Goal: Task Accomplishment & Management: Complete application form

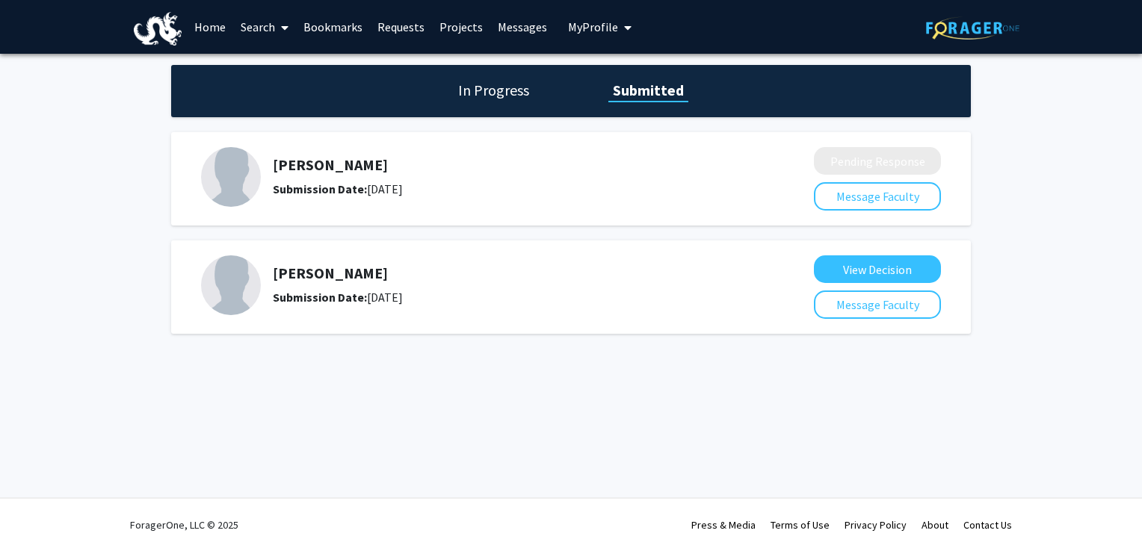
click at [327, 183] on b "Submission Date:" at bounding box center [320, 189] width 94 height 15
click at [499, 88] on h1 "In Progress" at bounding box center [493, 90] width 80 height 21
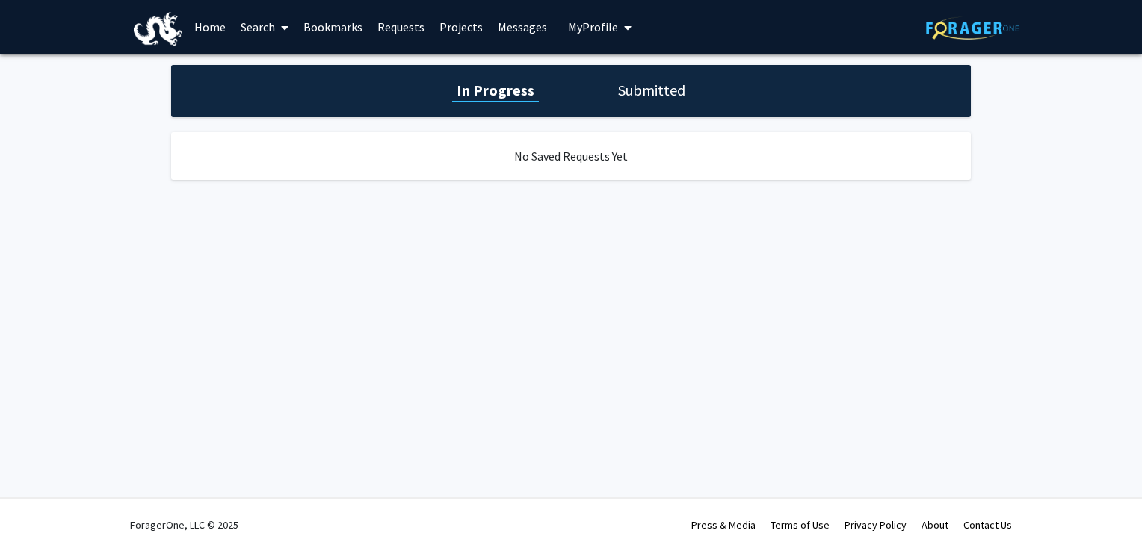
click at [646, 85] on h1 "Submitted" at bounding box center [651, 90] width 76 height 21
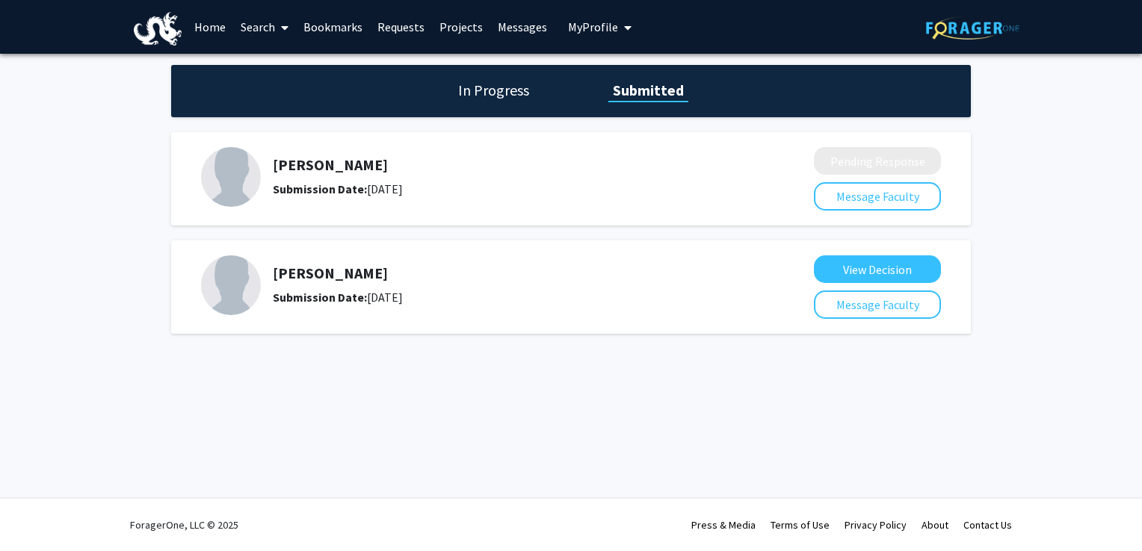
click at [209, 28] on link "Home" at bounding box center [210, 27] width 46 height 52
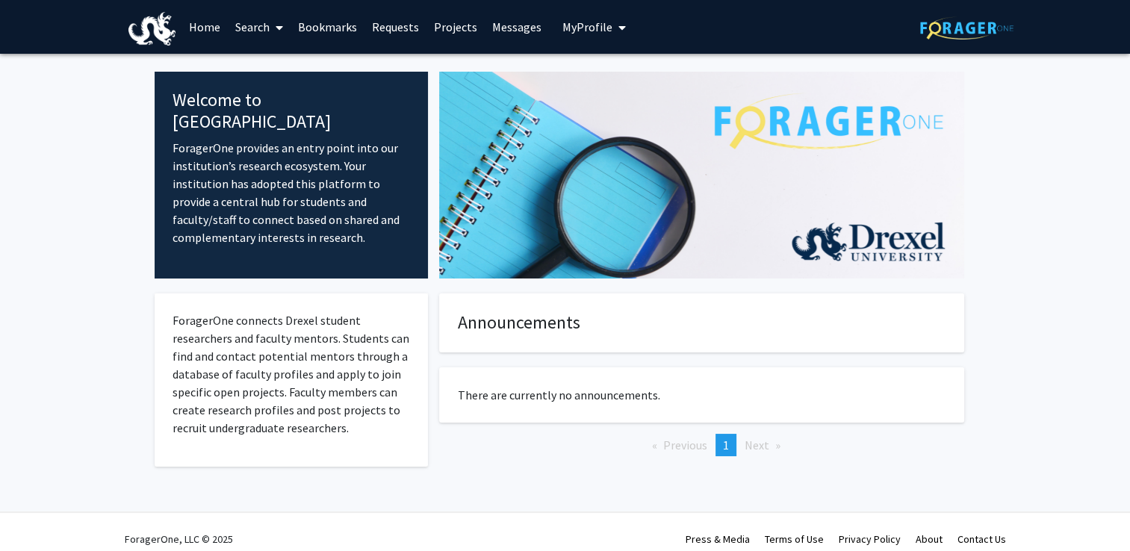
click at [264, 30] on link "Search" at bounding box center [259, 27] width 63 height 52
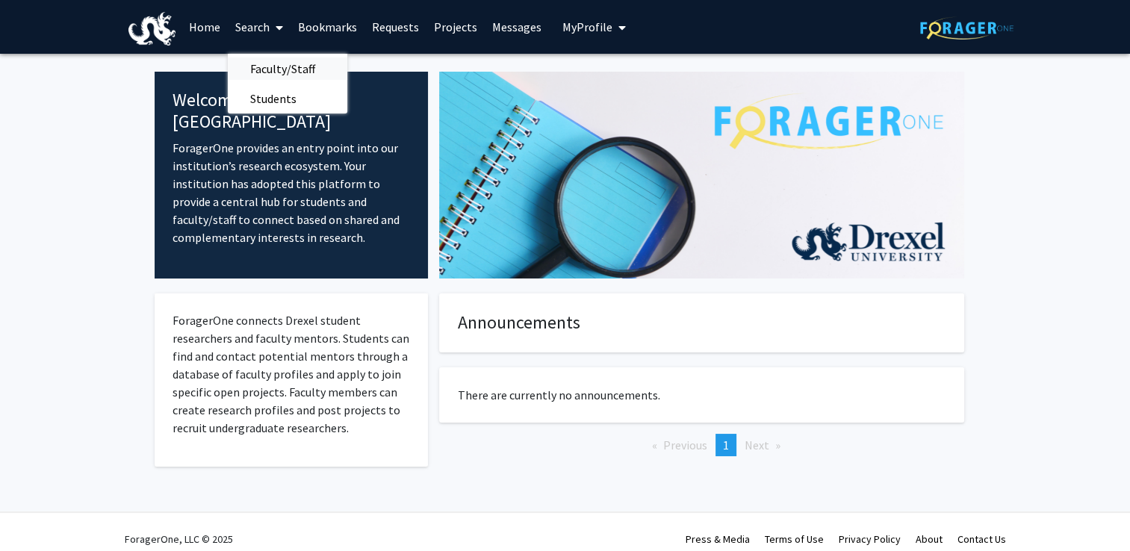
click at [259, 69] on span "Faculty/Staff" at bounding box center [283, 69] width 110 height 30
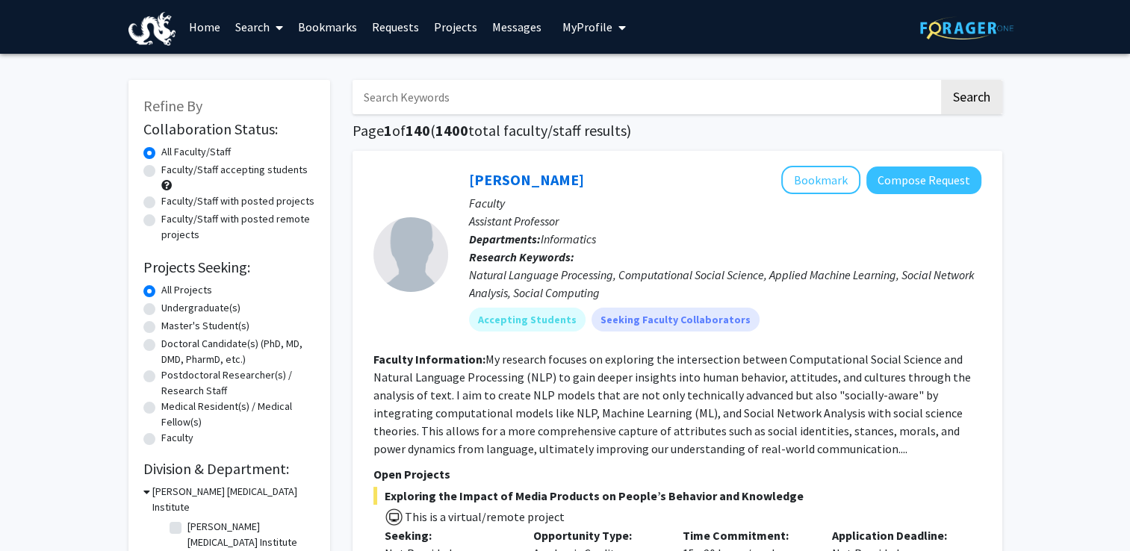
click at [427, 96] on input "Search Keywords" at bounding box center [646, 97] width 586 height 34
type input "[PERSON_NAME]"
click at [941, 80] on button "Search" at bounding box center [971, 97] width 61 height 34
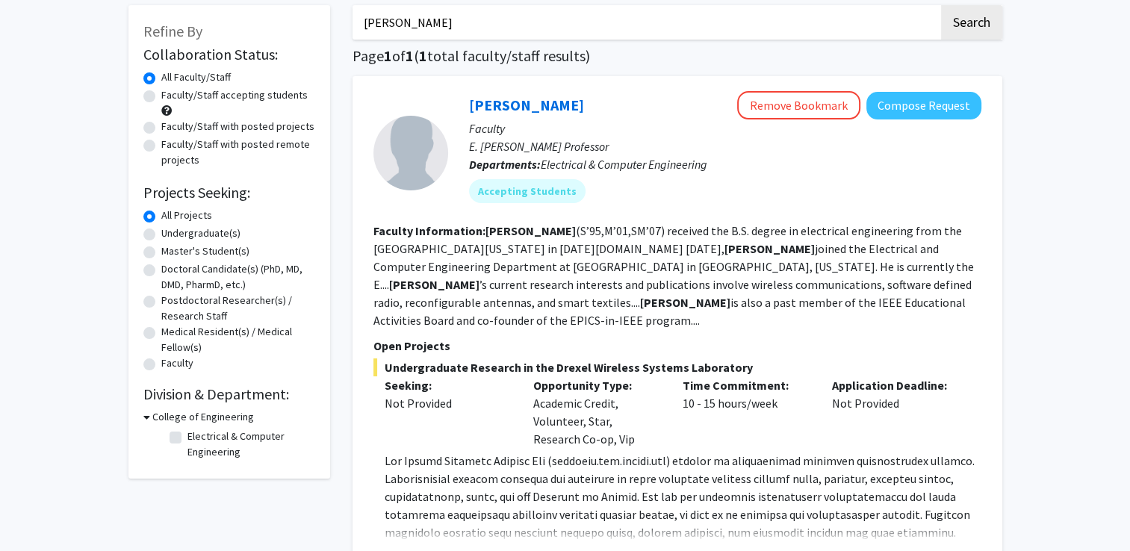
scroll to position [149, 0]
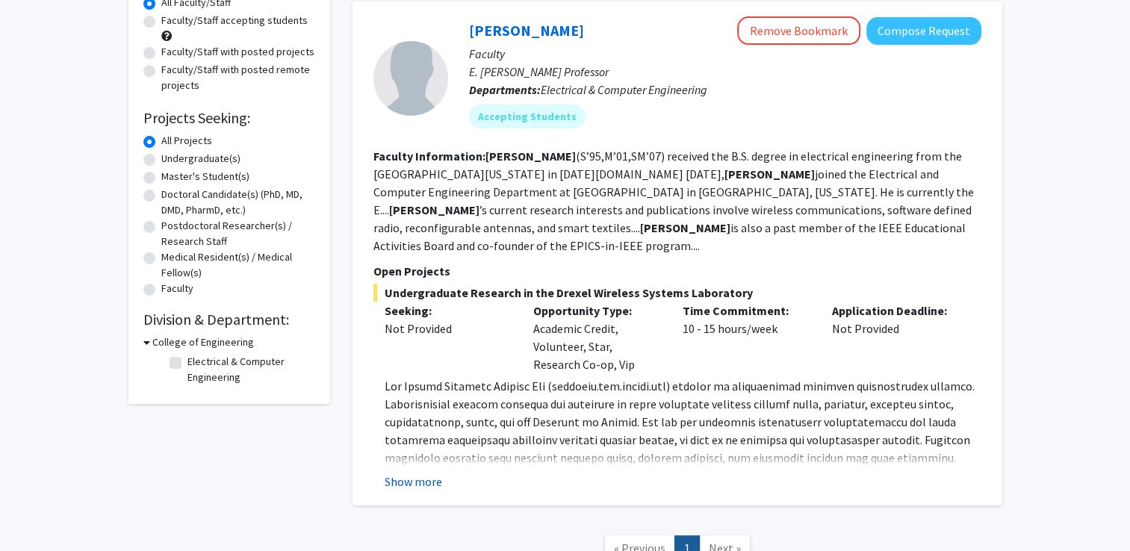
click at [403, 473] on button "Show more" at bounding box center [414, 482] width 58 height 18
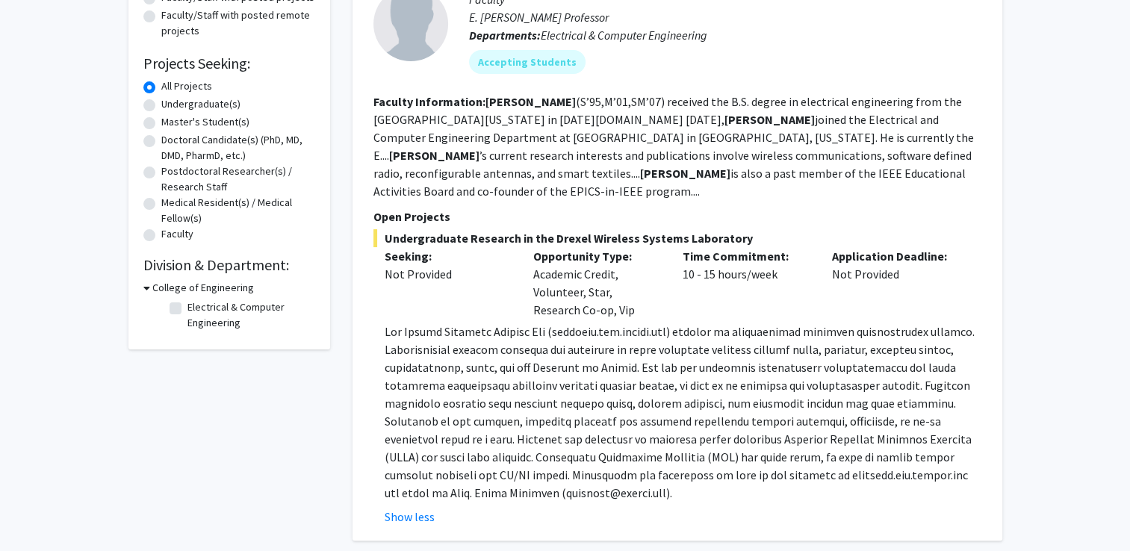
scroll to position [224, 0]
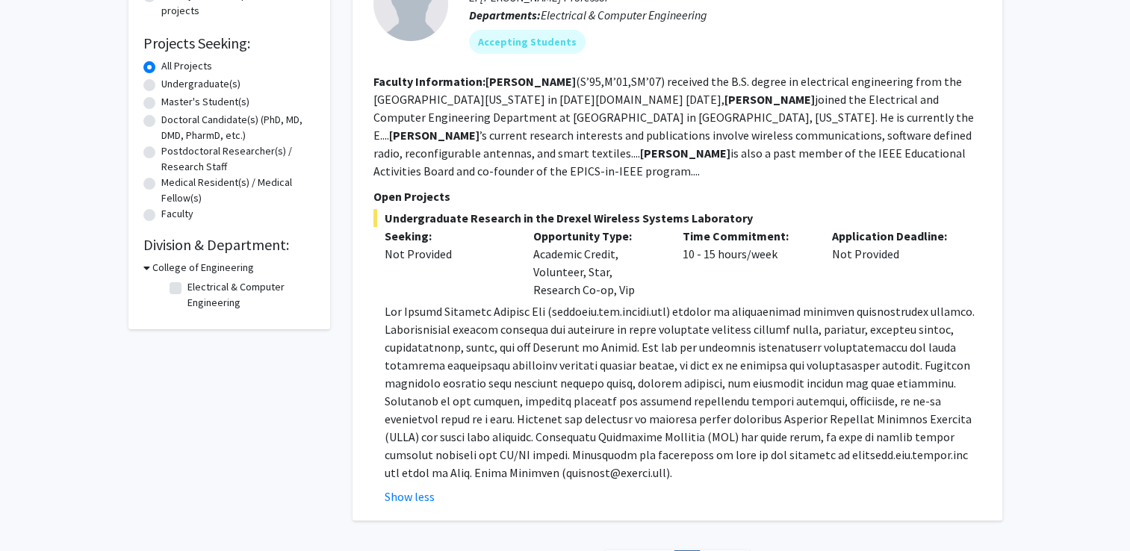
drag, startPoint x: 459, startPoint y: 235, endPoint x: 458, endPoint y: 187, distance: 47.8
click at [458, 188] on p "Open Projects" at bounding box center [678, 197] width 608 height 18
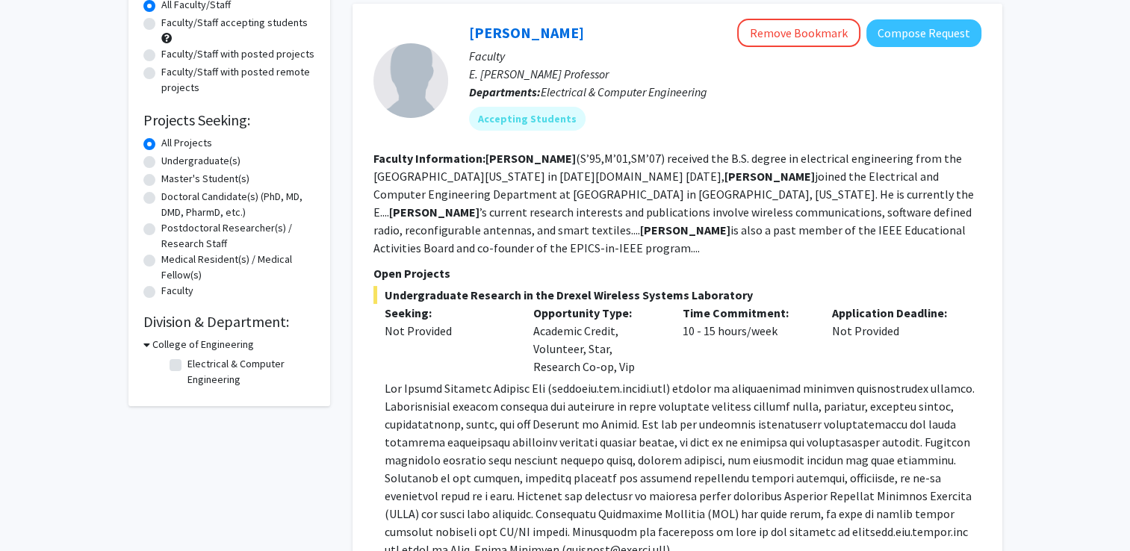
scroll to position [0, 0]
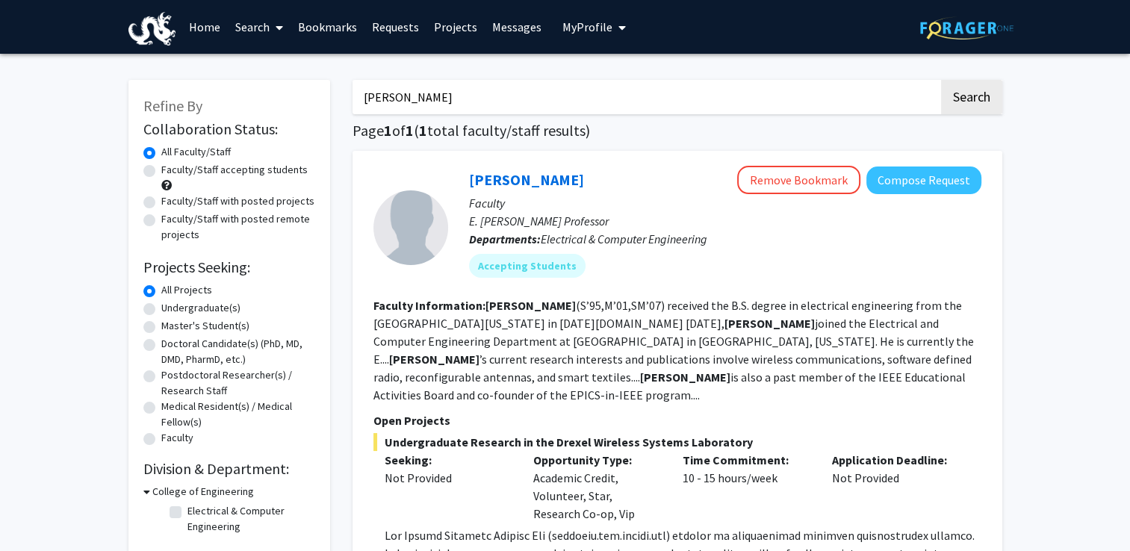
drag, startPoint x: 413, startPoint y: 96, endPoint x: 316, endPoint y: 105, distance: 97.5
click at [319, 105] on div "Refine By Collaboration Status: Collaboration Status All Faculty/Staff Collabor…" at bounding box center [565, 448] width 896 height 766
click at [954, 98] on button "Search" at bounding box center [971, 97] width 61 height 34
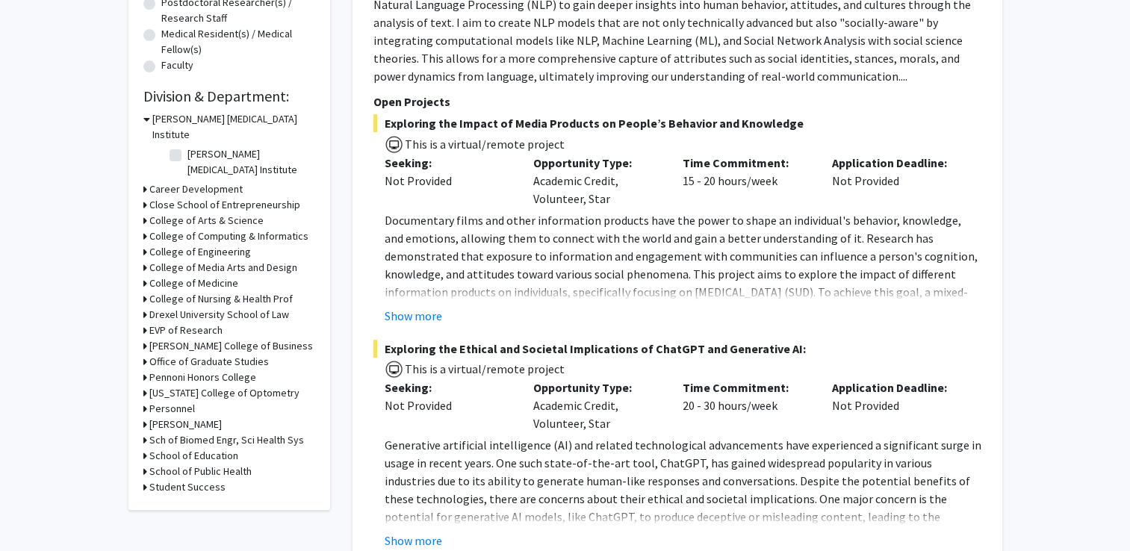
scroll to position [374, 0]
click at [146, 244] on icon at bounding box center [145, 252] width 4 height 16
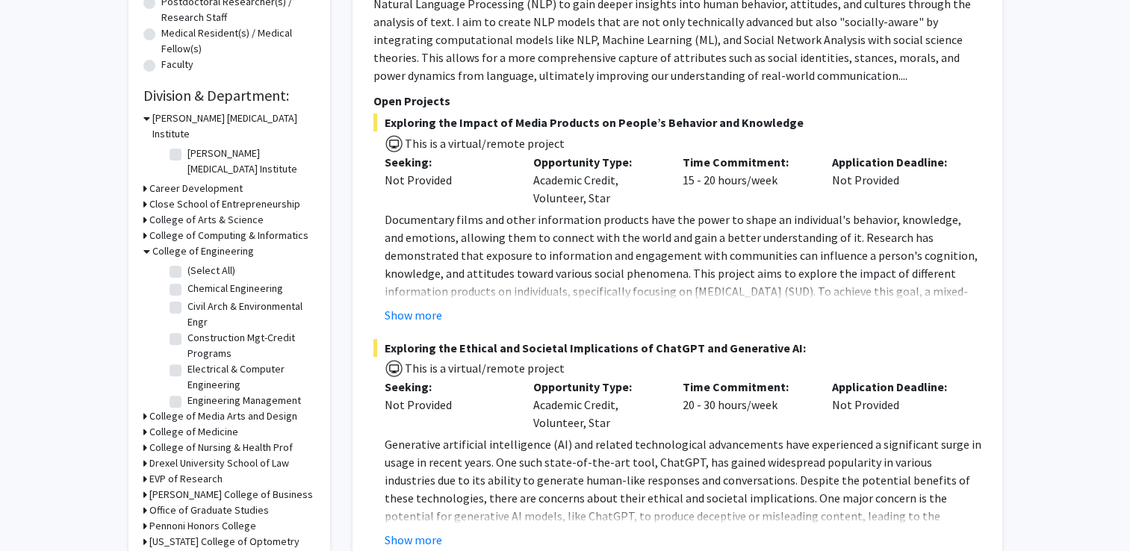
click at [188, 263] on label "(Select All)" at bounding box center [212, 271] width 48 height 16
click at [188, 263] on input "(Select All)" at bounding box center [193, 268] width 10 height 10
checkbox input "true"
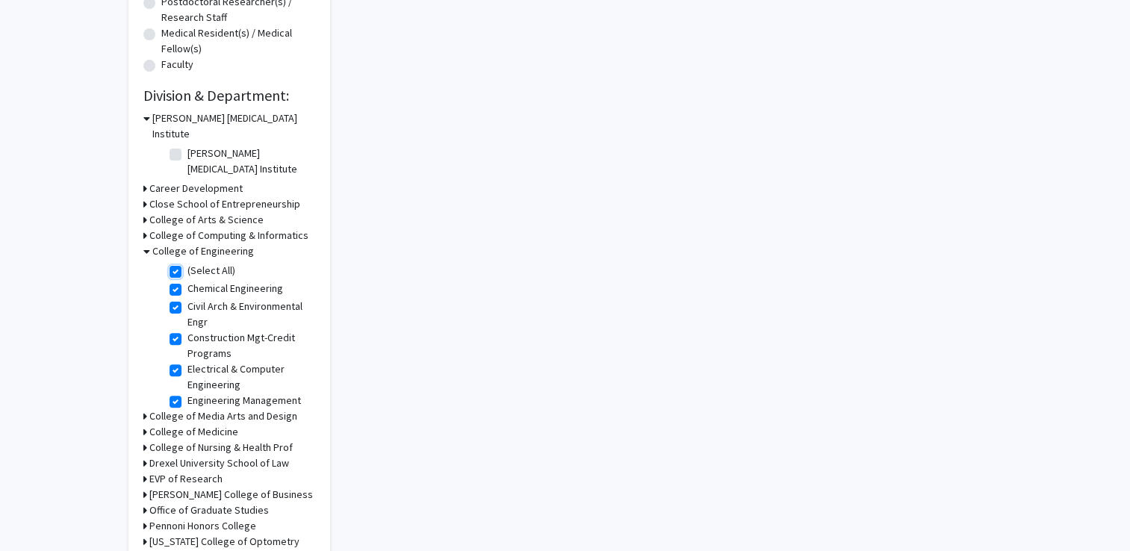
checkbox input "true"
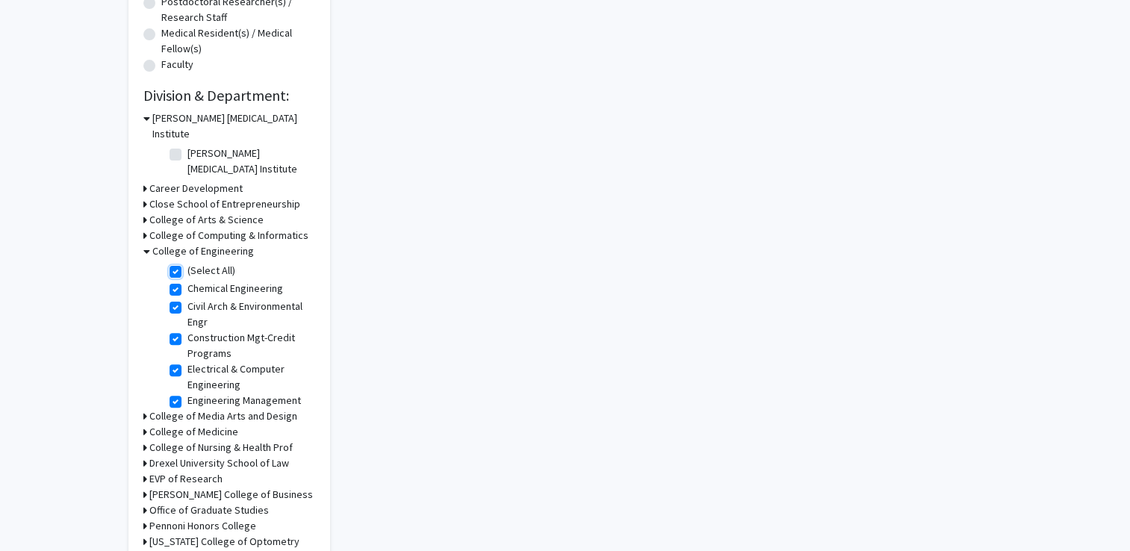
checkbox input "true"
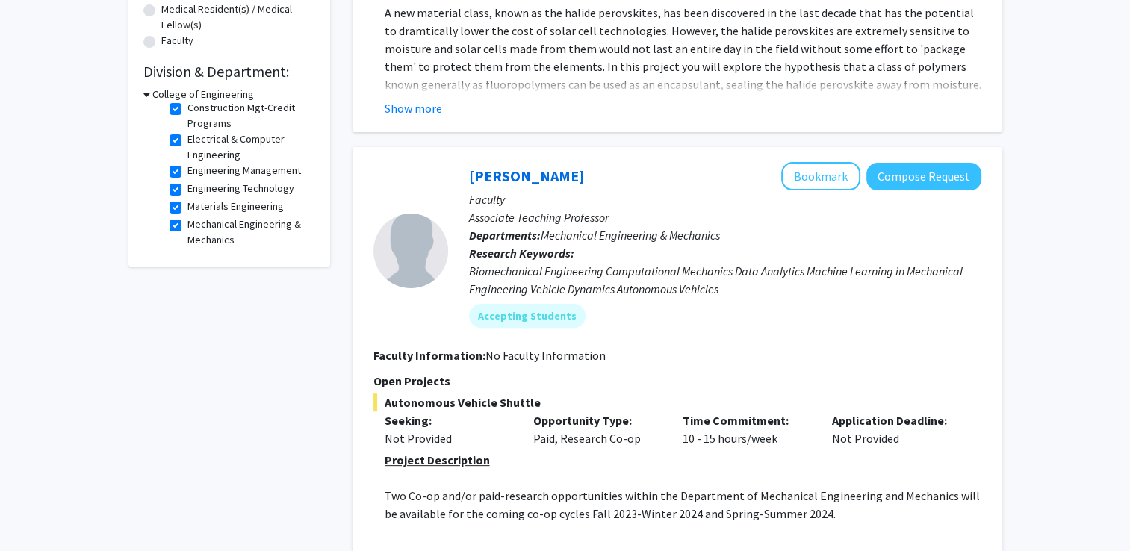
scroll to position [224, 0]
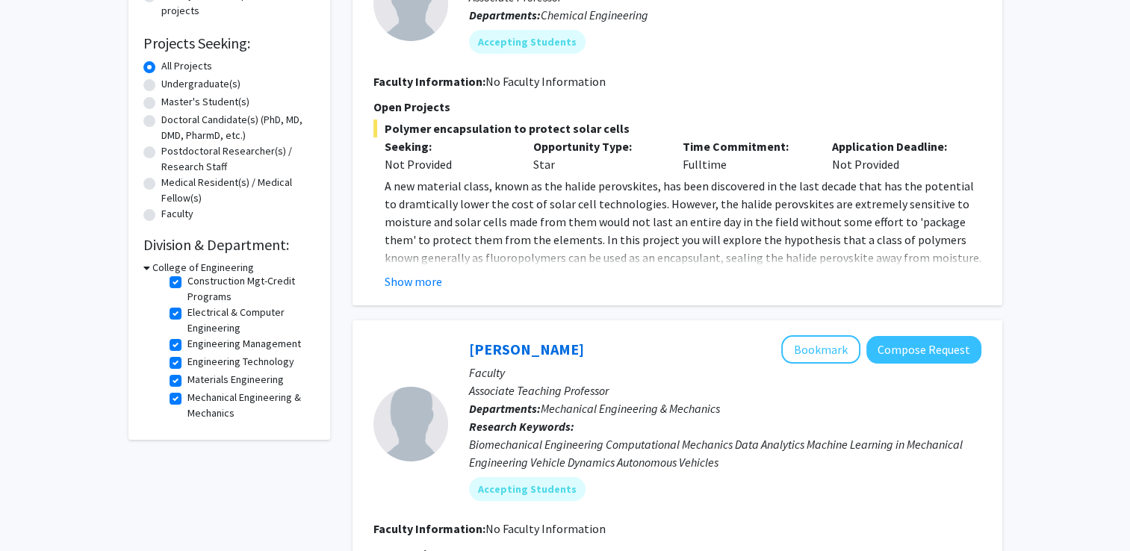
click at [157, 267] on h3 "College of Engineering" at bounding box center [203, 268] width 102 height 16
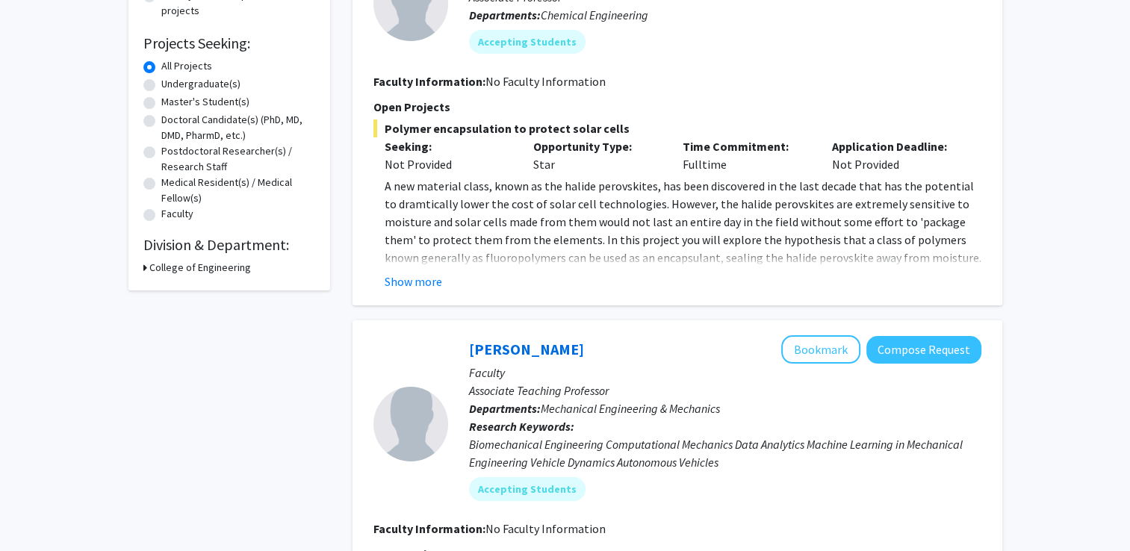
click at [157, 267] on h3 "College of Engineering" at bounding box center [200, 268] width 102 height 16
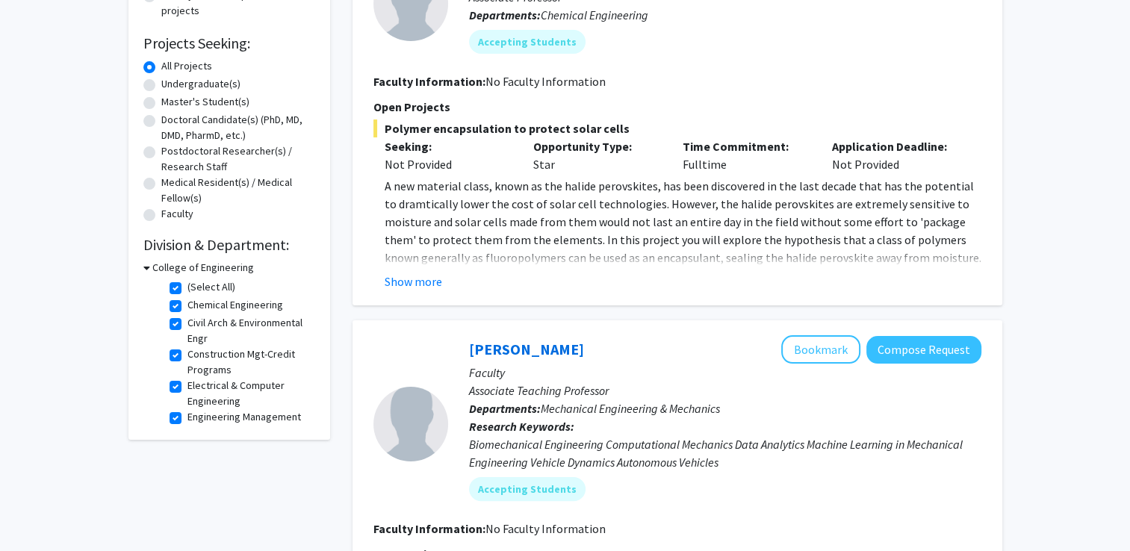
click at [188, 323] on label "Civil Arch & Environmental Engr" at bounding box center [250, 330] width 124 height 31
click at [188, 323] on input "Civil Arch & Environmental Engr" at bounding box center [193, 320] width 10 height 10
checkbox input "false"
checkbox input "true"
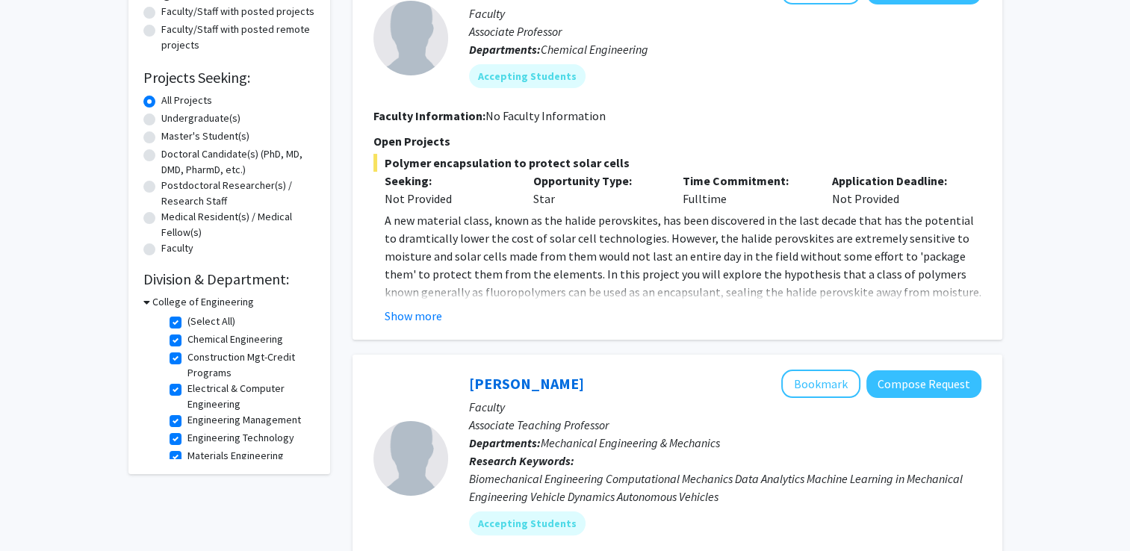
scroll to position [224, 0]
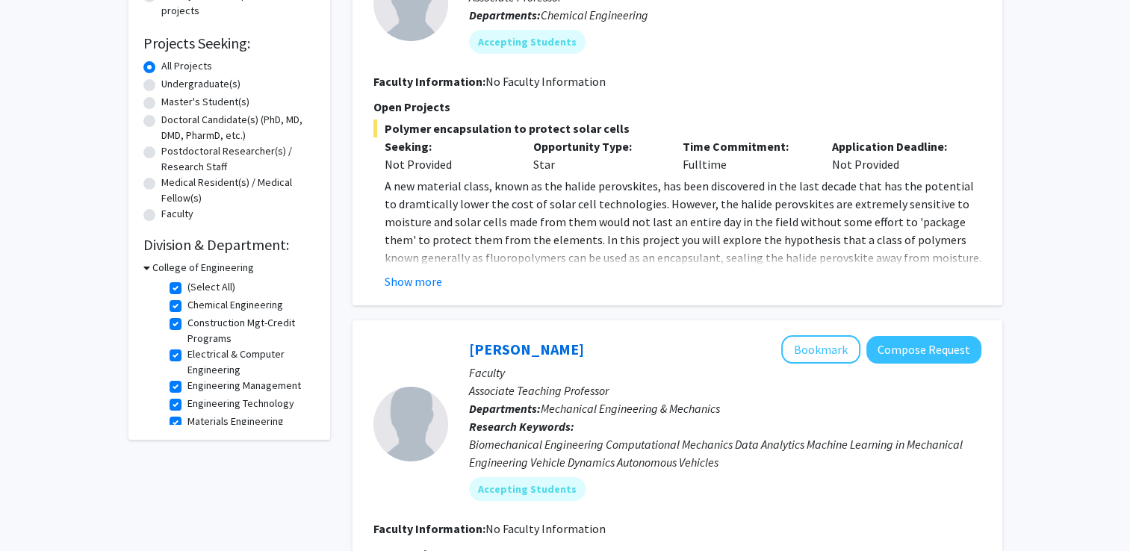
click at [188, 318] on label "Construction Mgt-Credit Programs" at bounding box center [250, 330] width 124 height 31
click at [188, 318] on input "Construction Mgt-Credit Programs" at bounding box center [193, 320] width 10 height 10
checkbox input "false"
checkbox input "true"
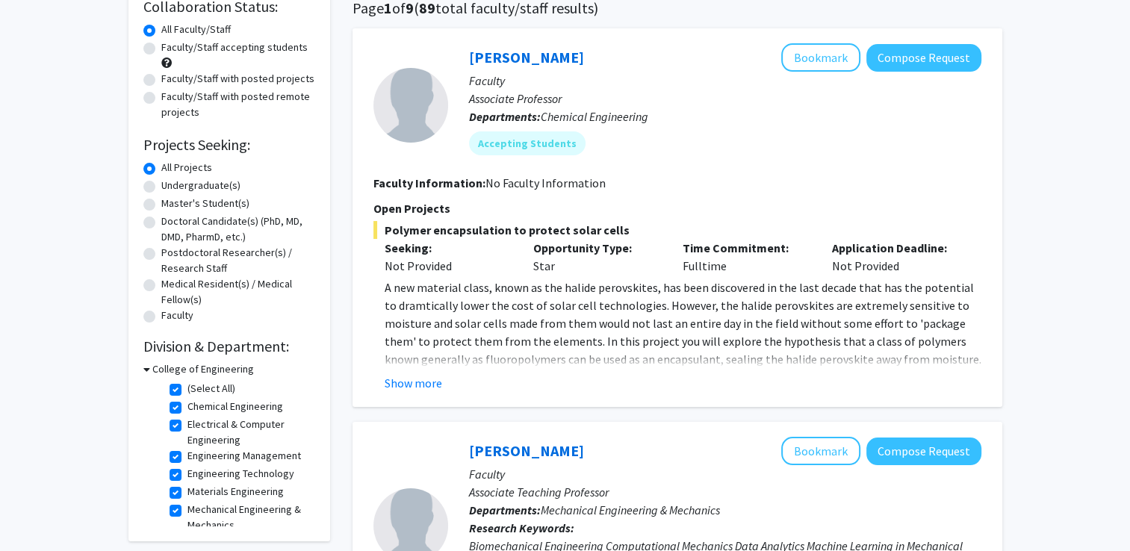
scroll to position [224, 0]
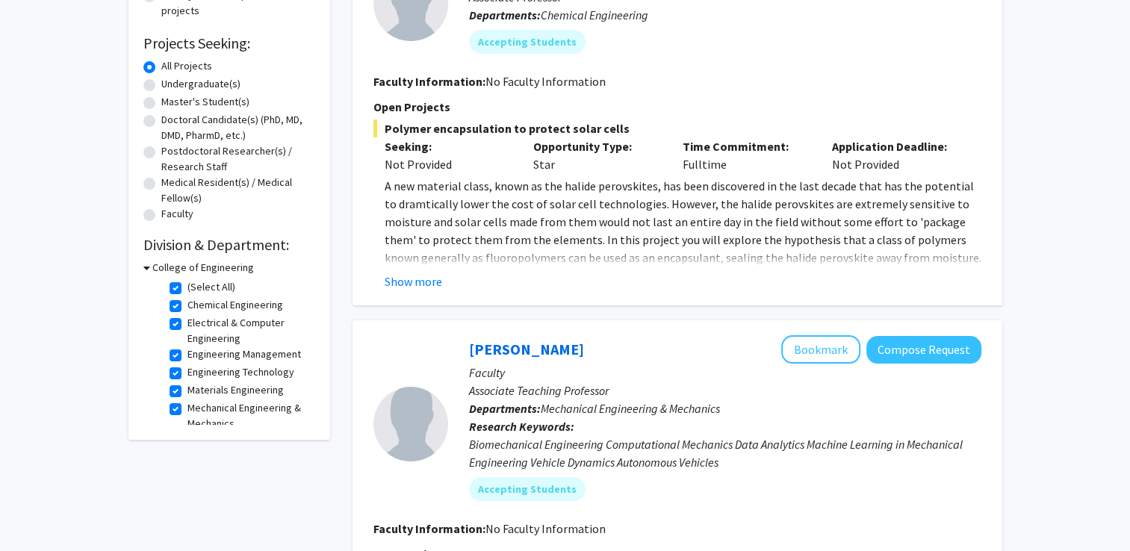
click at [188, 289] on label "(Select All)" at bounding box center [212, 287] width 48 height 16
click at [188, 289] on input "(Select All)" at bounding box center [193, 284] width 10 height 10
checkbox input "false"
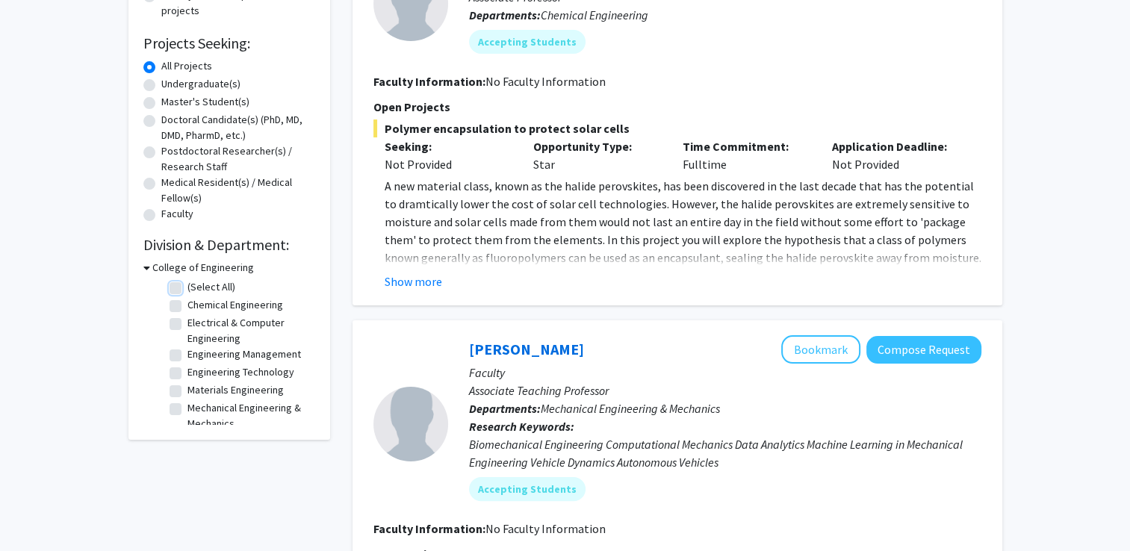
checkbox input "false"
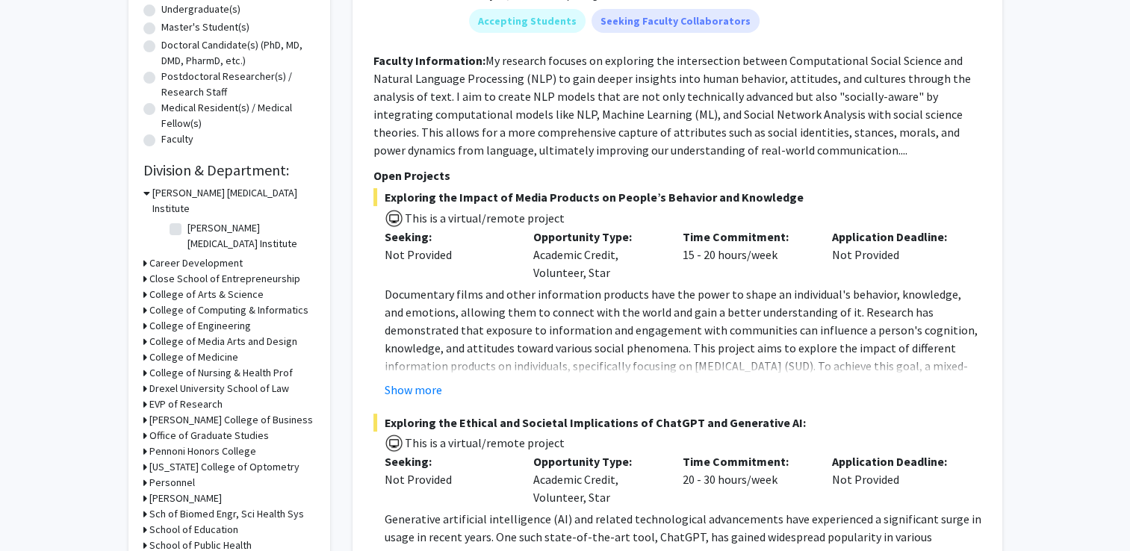
scroll to position [448, 0]
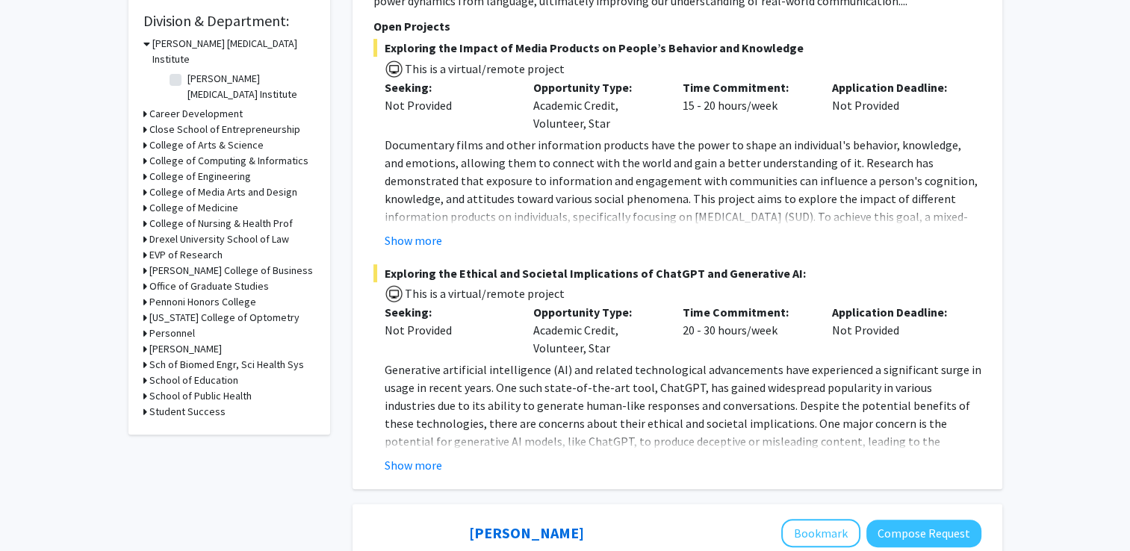
click at [149, 169] on h3 "College of Engineering" at bounding box center [200, 177] width 102 height 16
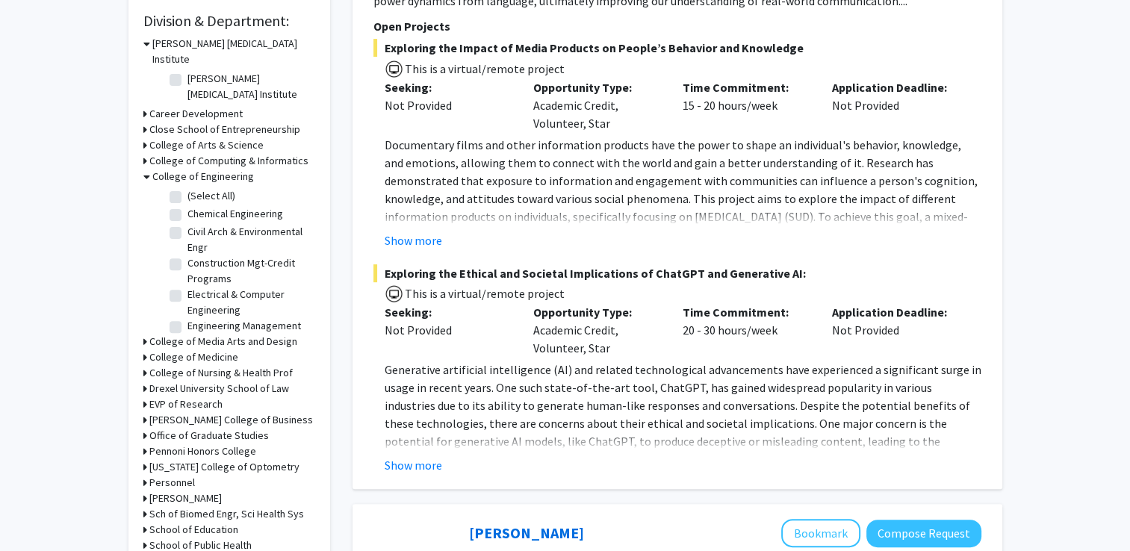
click at [188, 287] on label "Electrical & Computer Engineering" at bounding box center [250, 302] width 124 height 31
click at [188, 287] on input "Electrical & Computer Engineering" at bounding box center [193, 292] width 10 height 10
checkbox input "true"
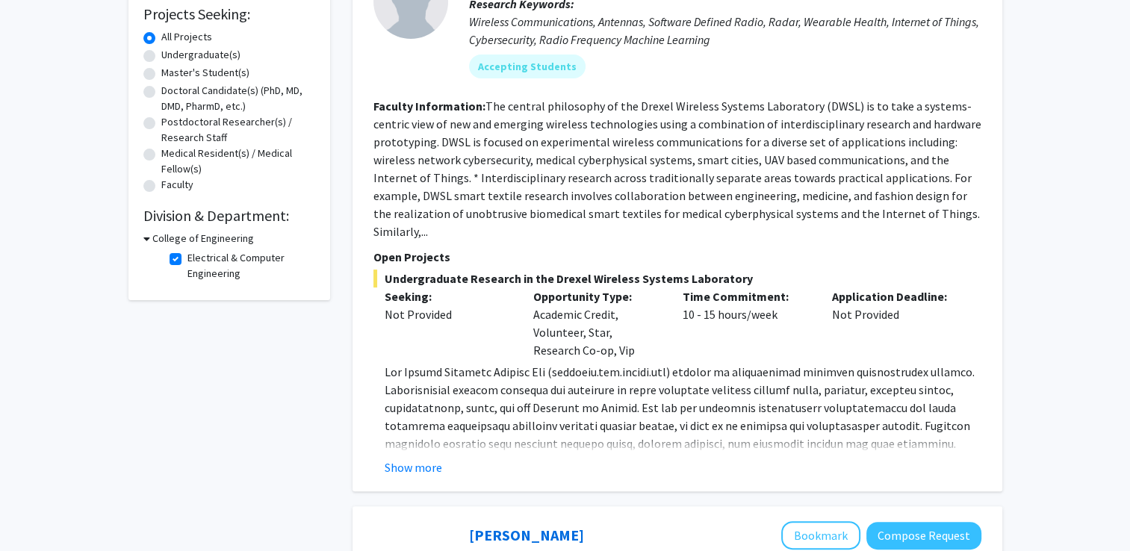
scroll to position [224, 0]
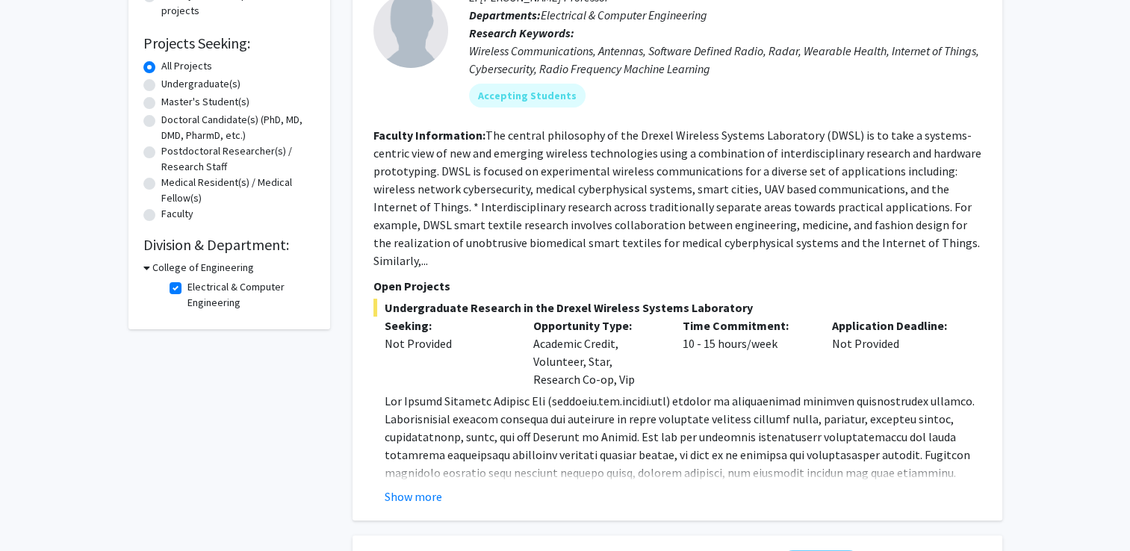
click at [441, 488] on div "Show more" at bounding box center [683, 497] width 597 height 18
click at [436, 488] on button "Show more" at bounding box center [414, 497] width 58 height 18
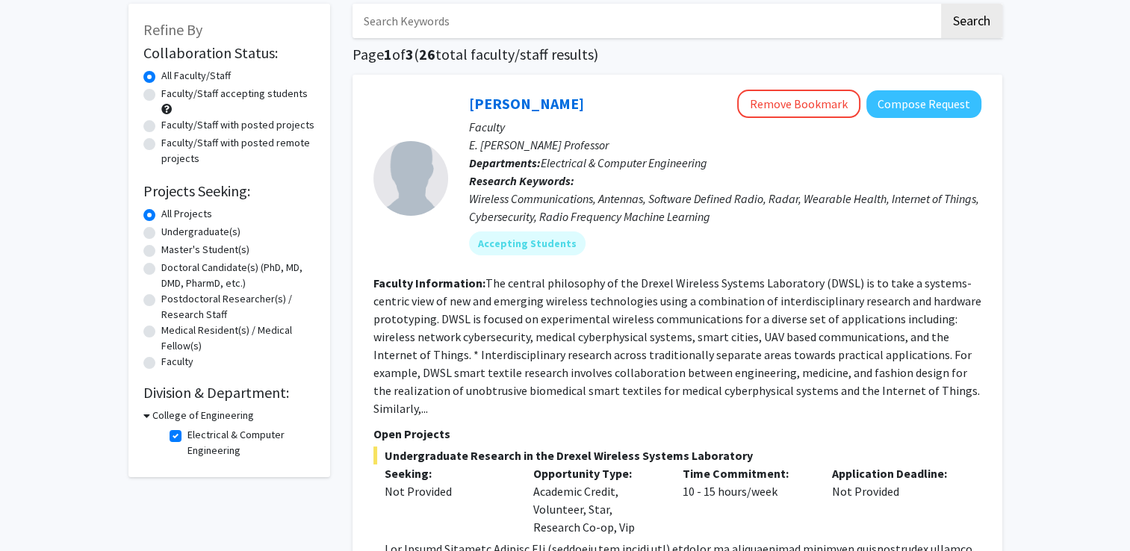
scroll to position [75, 0]
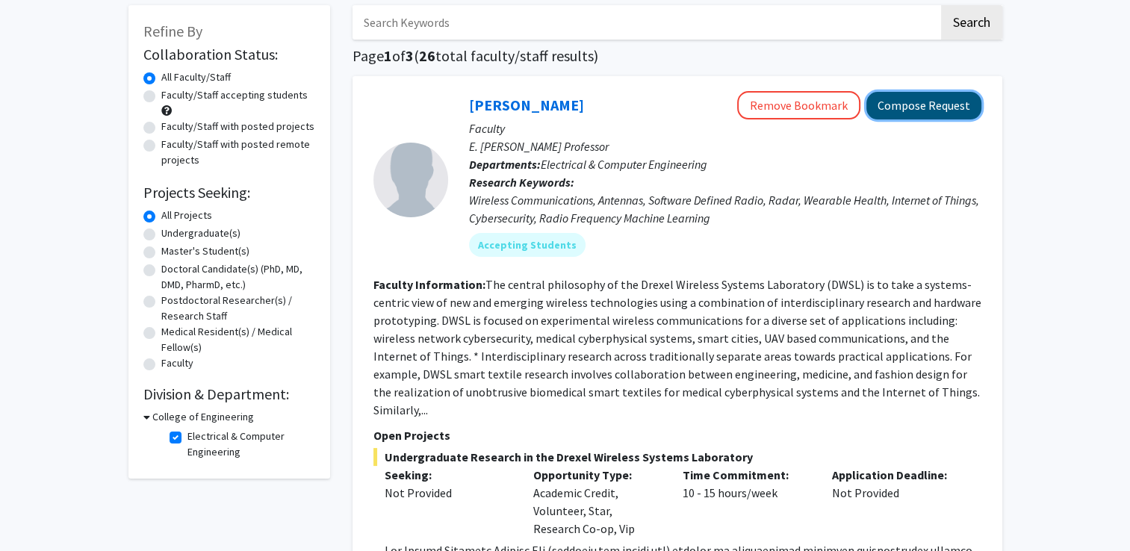
click at [905, 113] on button "Compose Request" at bounding box center [924, 106] width 115 height 28
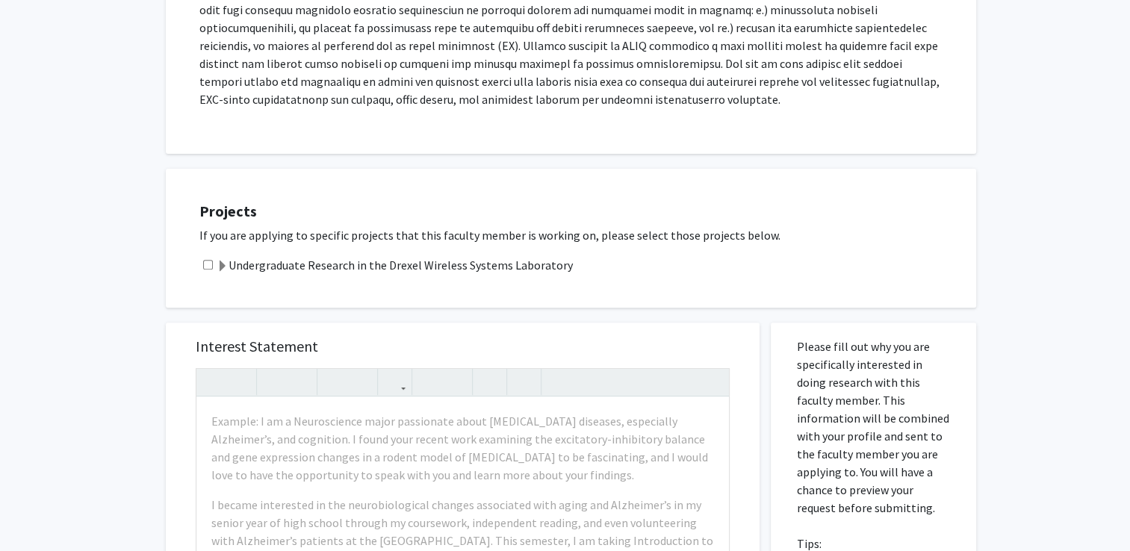
scroll to position [598, 0]
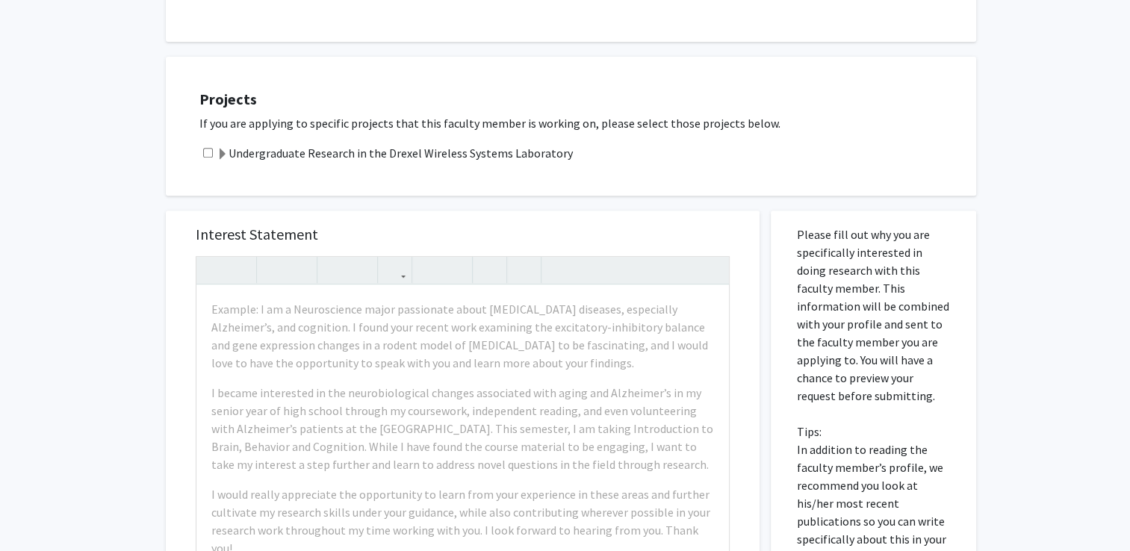
click at [224, 149] on span at bounding box center [223, 155] width 12 height 12
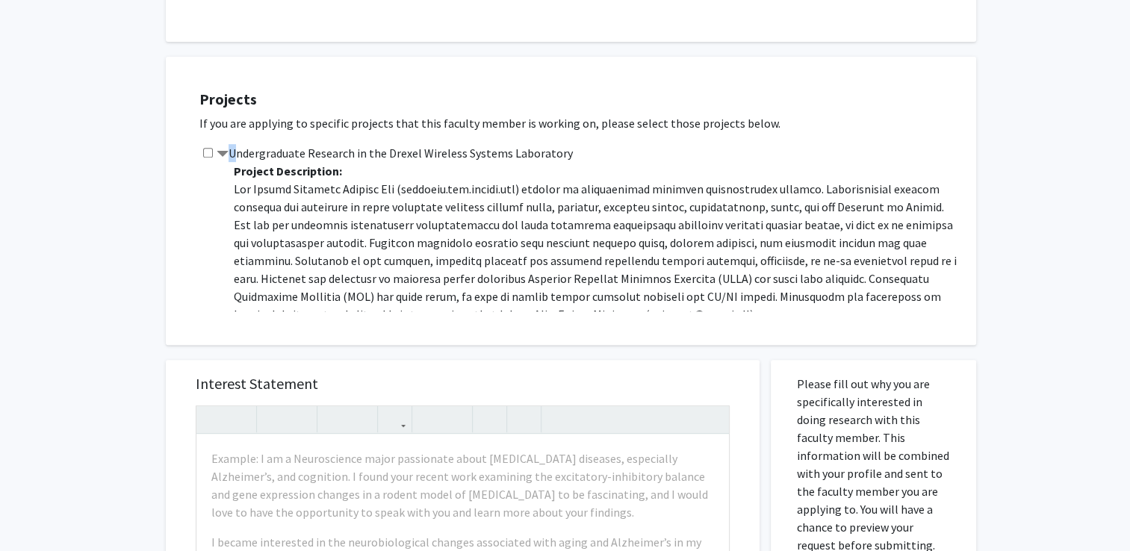
click at [224, 149] on span at bounding box center [223, 155] width 12 height 12
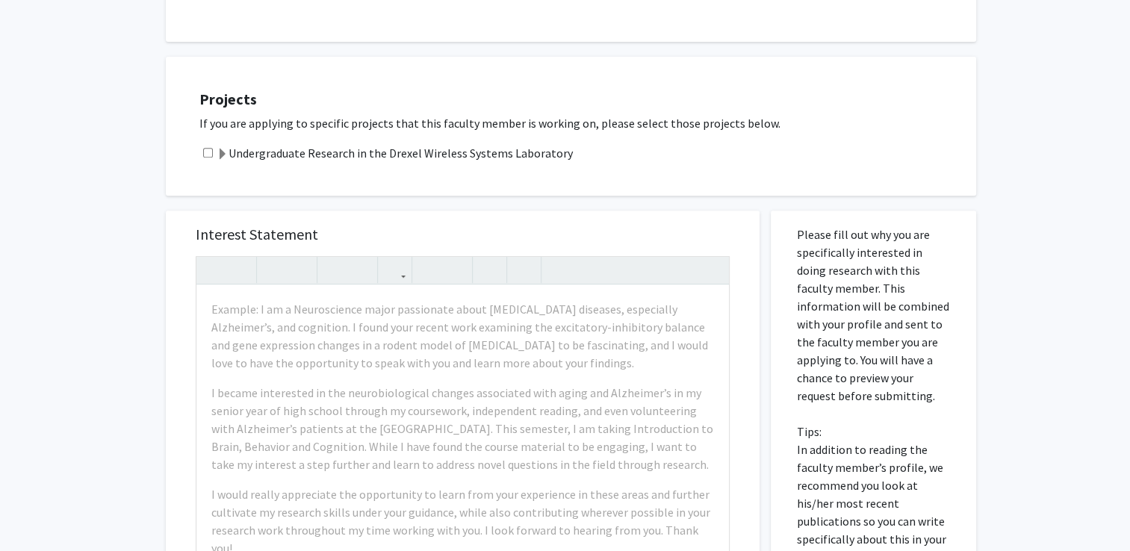
click at [344, 196] on div "Interest Statement Example: I am a Neuroscience major passionate about [MEDICAL…" at bounding box center [463, 546] width 616 height 700
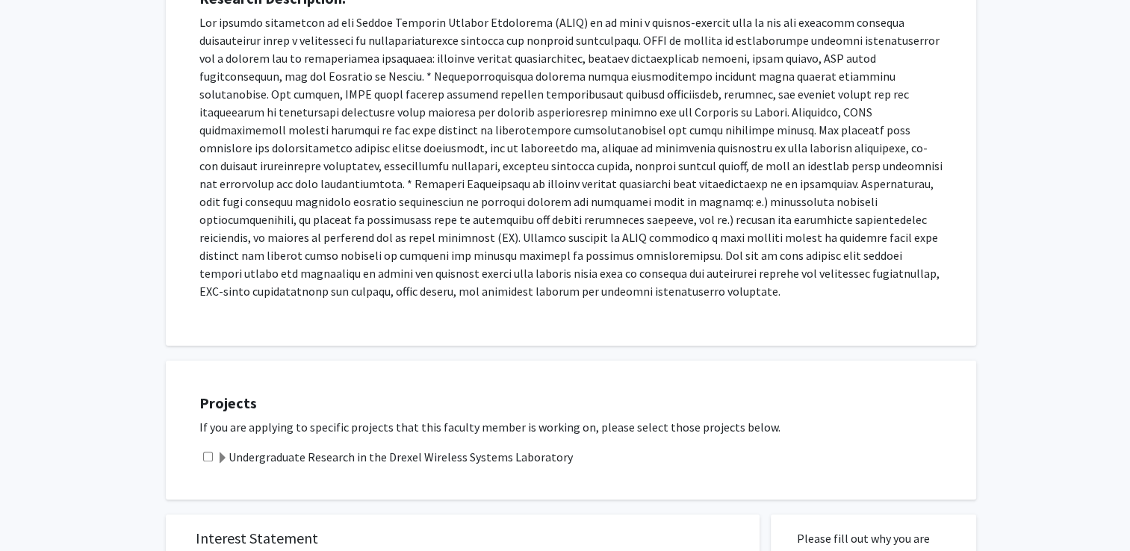
scroll to position [299, 0]
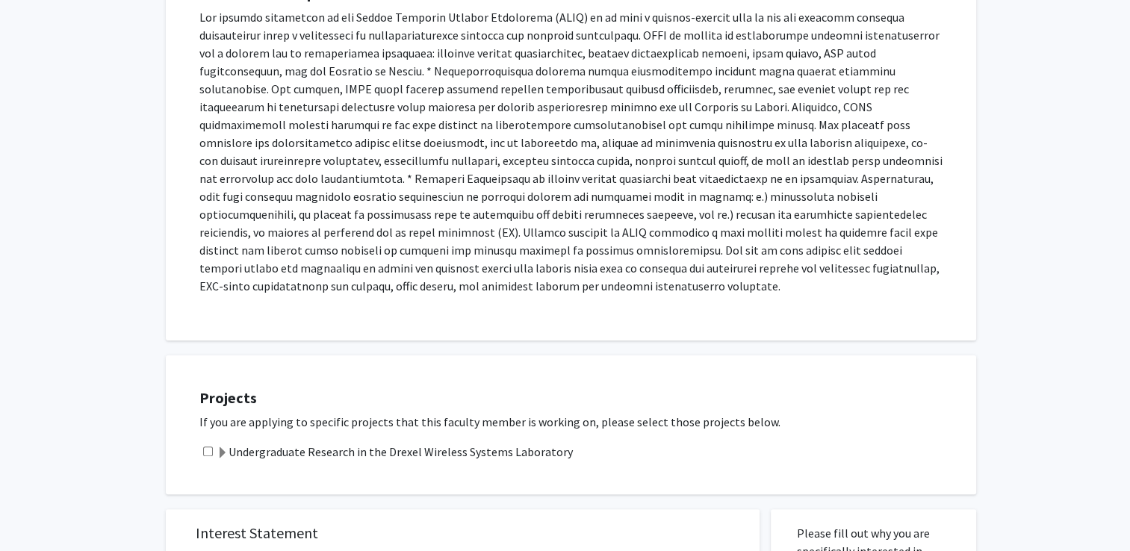
drag, startPoint x: 223, startPoint y: 428, endPoint x: 566, endPoint y: 353, distance: 351.1
click at [566, 356] on div "Projects If you are applying to specific projects that this faculty member is w…" at bounding box center [571, 425] width 811 height 139
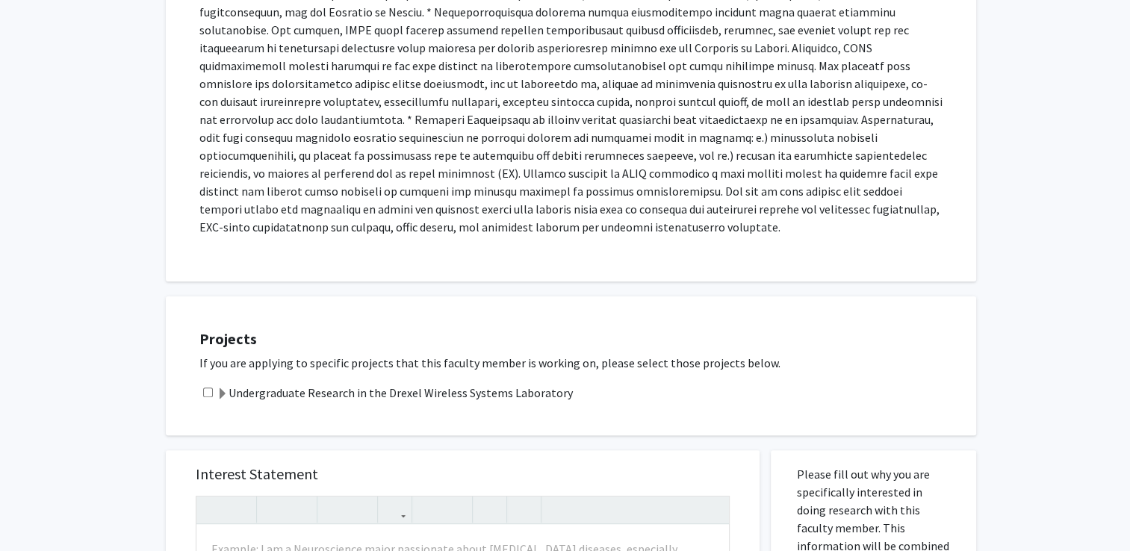
scroll to position [554, 0]
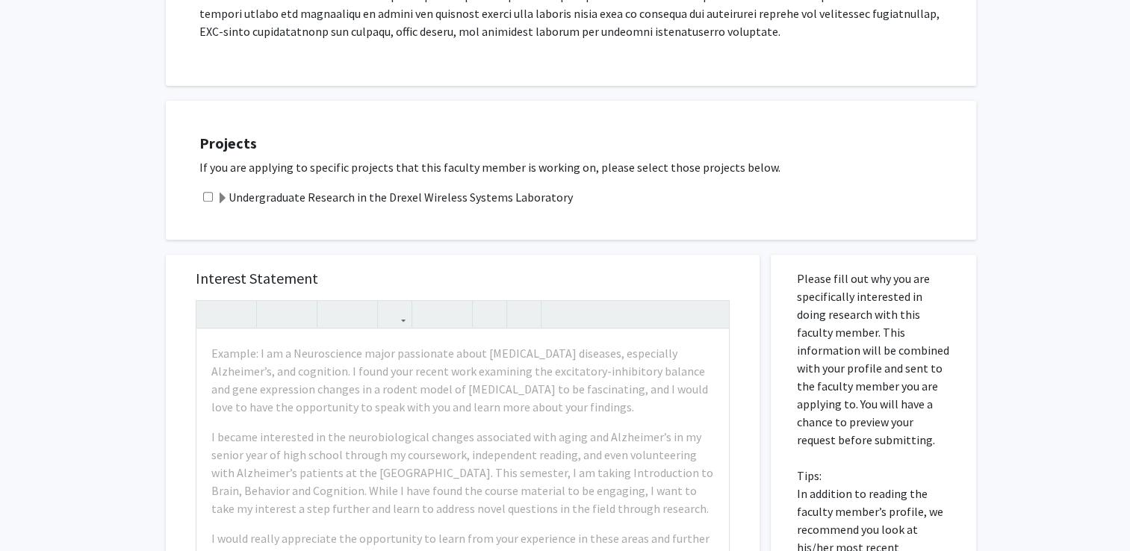
click at [224, 193] on span at bounding box center [223, 199] width 12 height 12
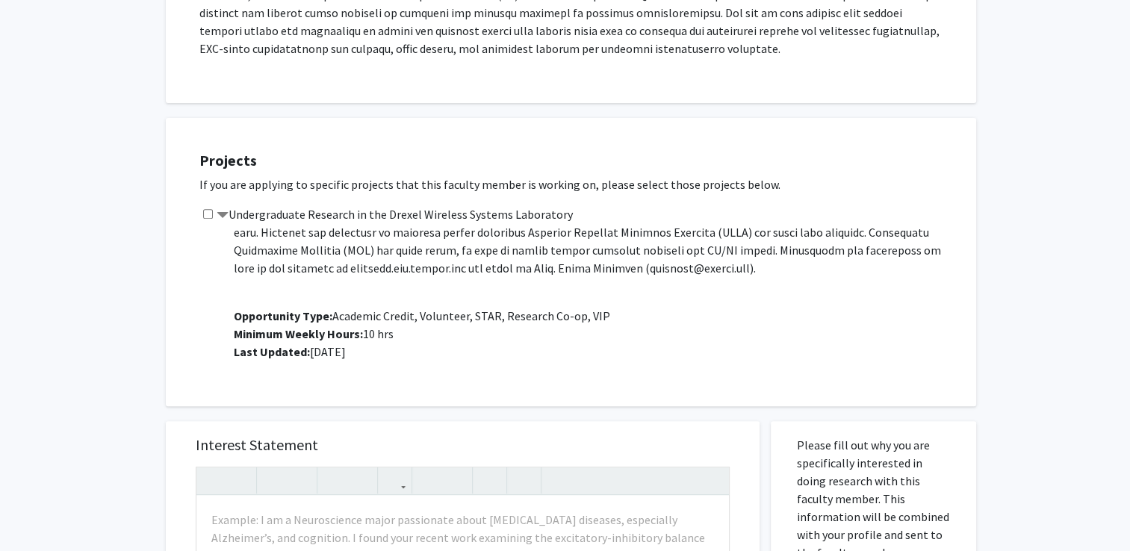
scroll to position [598, 0]
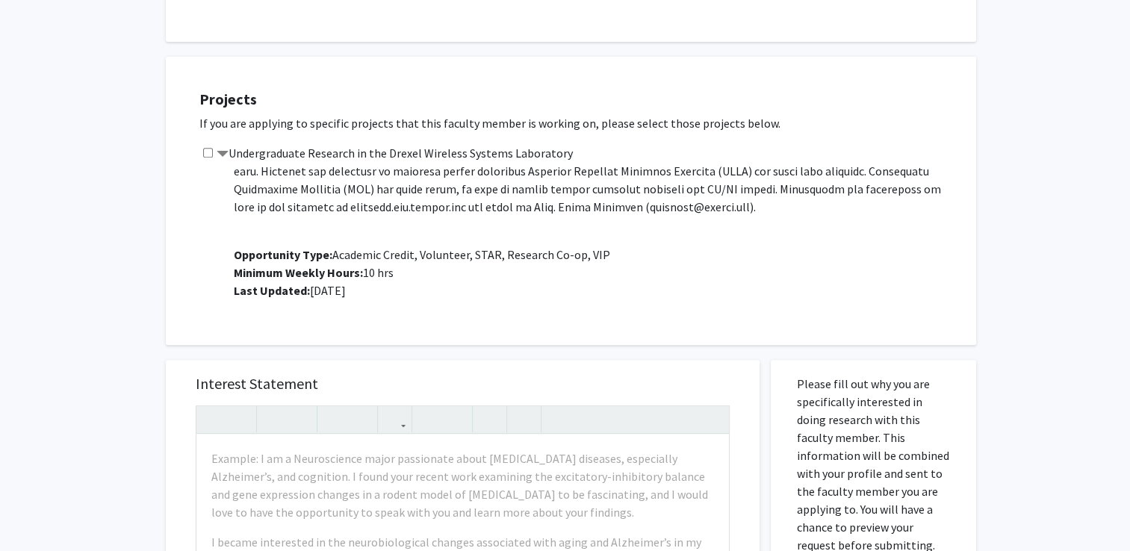
drag, startPoint x: 310, startPoint y: 121, endPoint x: 72, endPoint y: 134, distance: 238.7
click at [72, 134] on div "All Requests Request for [PERSON_NAME] Request for [PERSON_NAME] Departments: E…" at bounding box center [565, 267] width 1130 height 1623
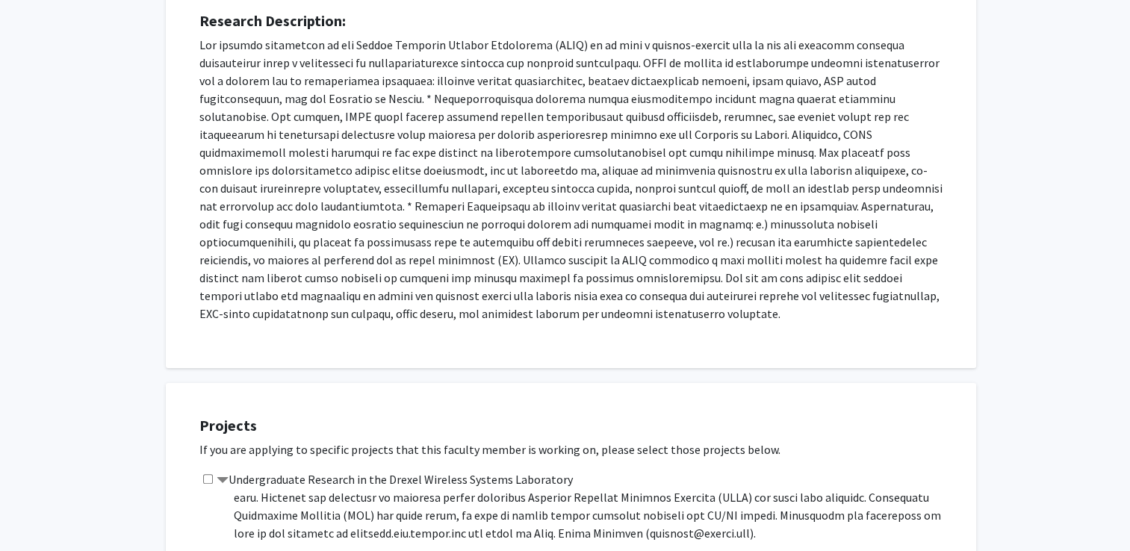
scroll to position [0, 0]
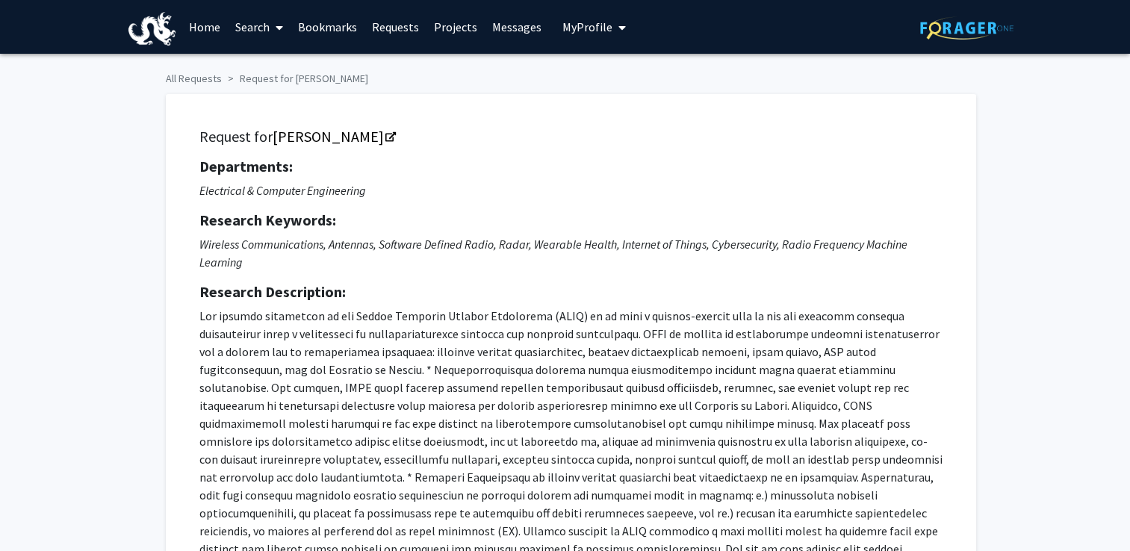
click at [328, 22] on link "Bookmarks" at bounding box center [328, 27] width 74 height 52
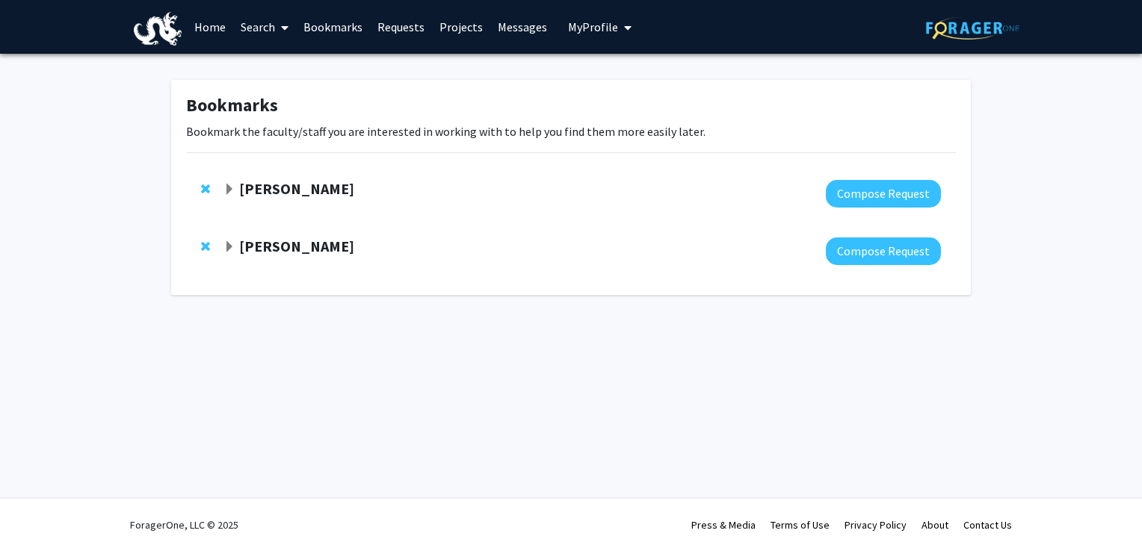
click at [270, 28] on link "Search" at bounding box center [264, 27] width 63 height 52
click at [391, 15] on link "Requests" at bounding box center [401, 27] width 62 height 52
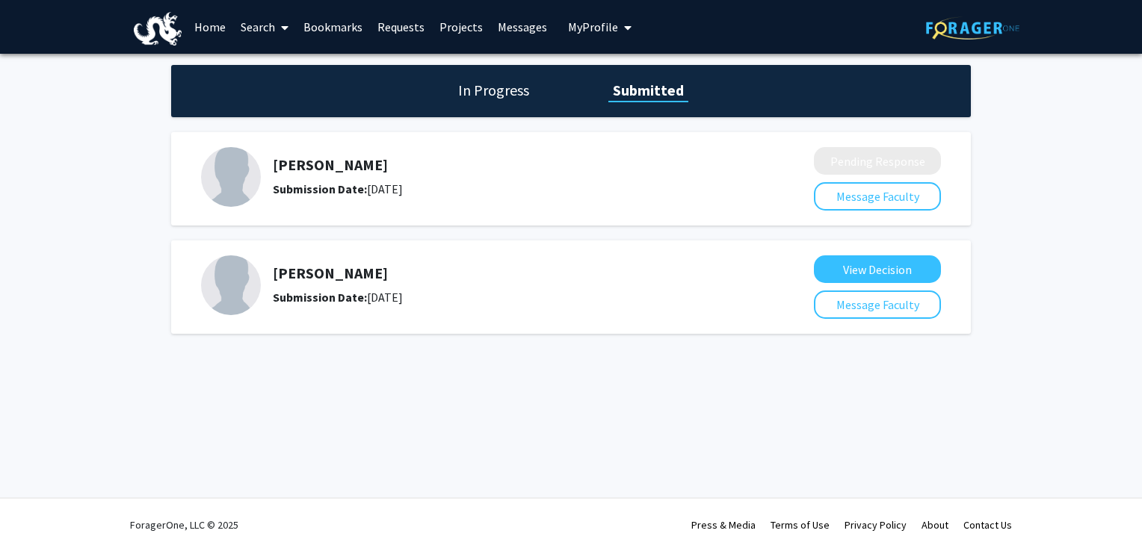
click at [273, 180] on div "Submission Date: [DATE]" at bounding box center [504, 189] width 462 height 18
click at [504, 99] on h1 "In Progress" at bounding box center [493, 90] width 80 height 21
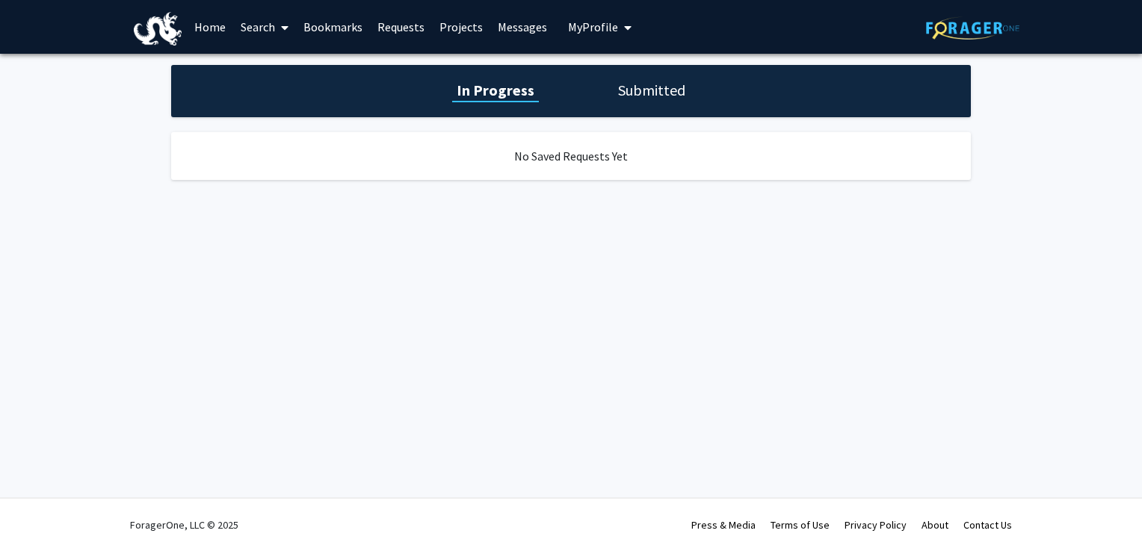
click at [629, 87] on h1 "Submitted" at bounding box center [651, 90] width 76 height 21
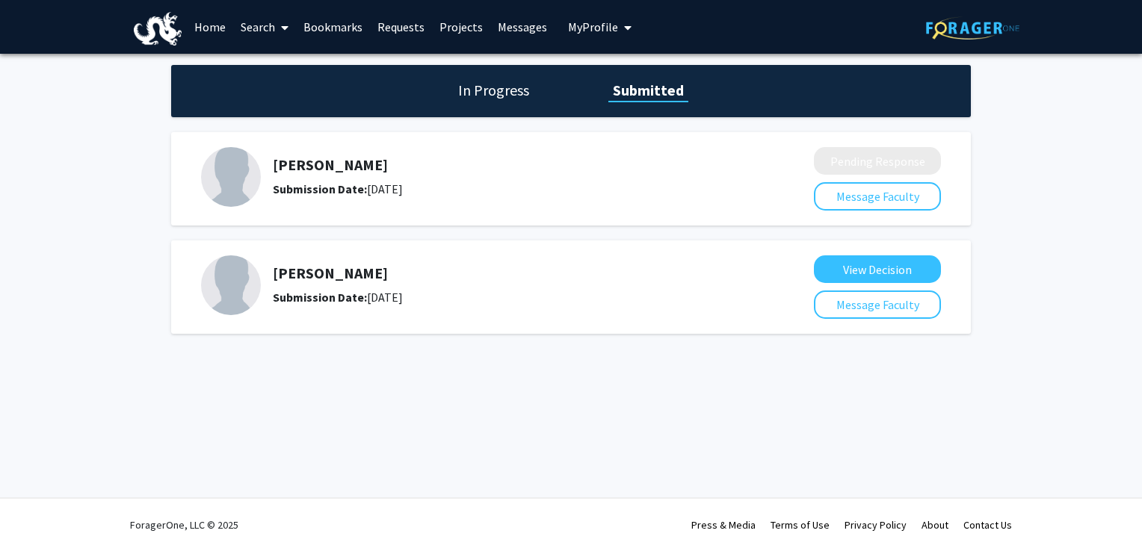
click at [589, 31] on span "My Profile" at bounding box center [593, 26] width 50 height 15
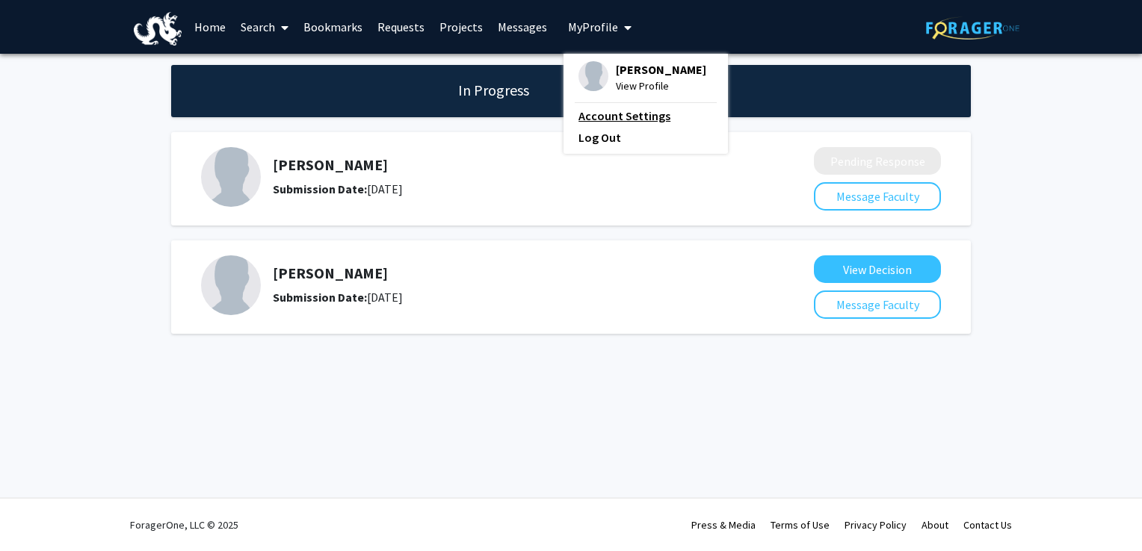
click at [590, 114] on link "Account Settings" at bounding box center [645, 116] width 134 height 18
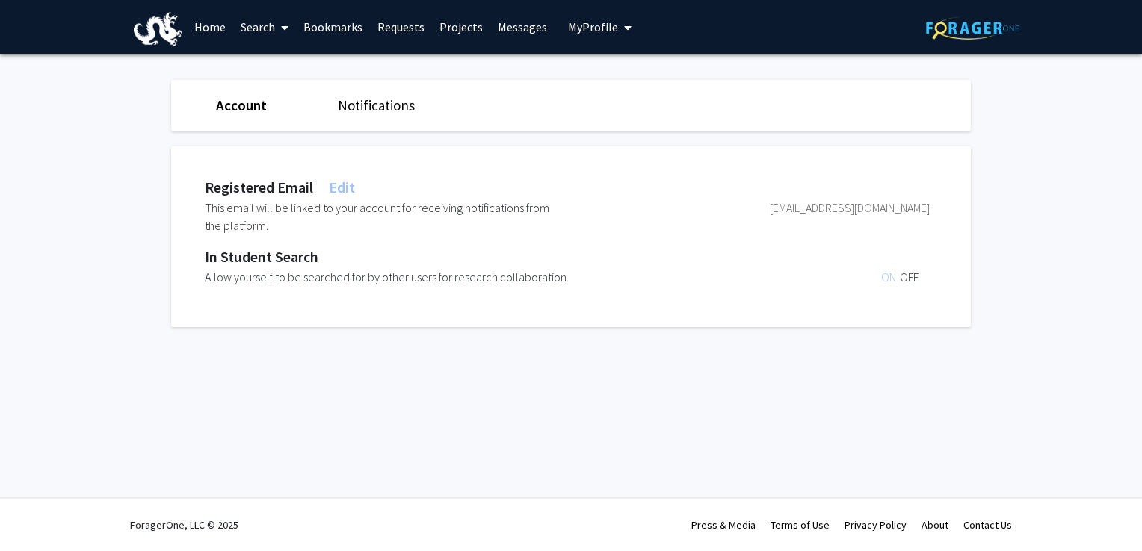
click at [380, 108] on link "Notifications" at bounding box center [376, 105] width 77 height 18
click at [267, 107] on div "Account" at bounding box center [266, 106] width 122 height 22
click at [226, 110] on link "Account" at bounding box center [240, 105] width 49 height 18
click at [601, 31] on span "My Profile" at bounding box center [593, 26] width 50 height 15
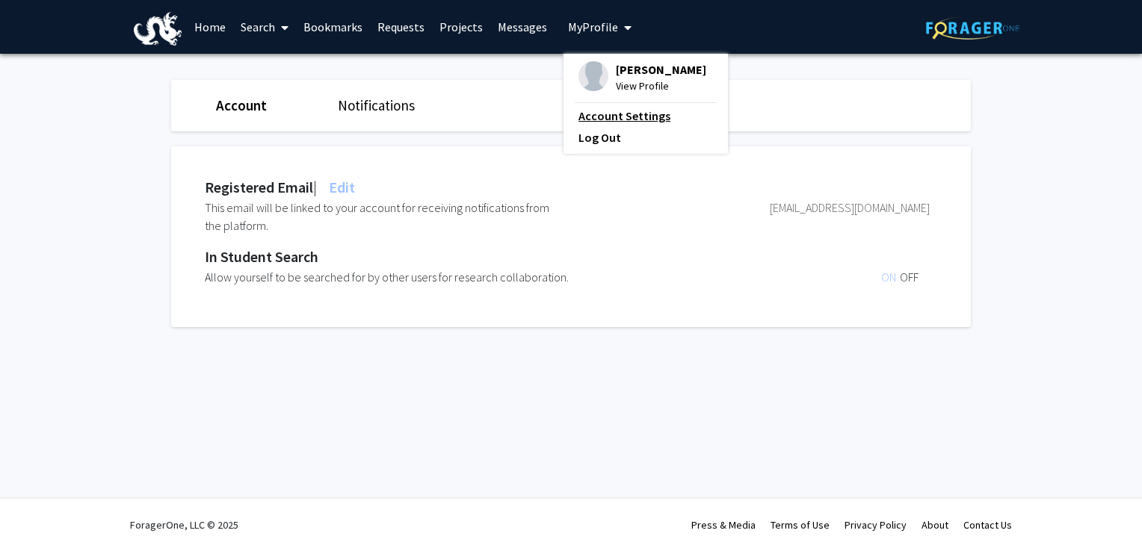
click at [592, 117] on link "Account Settings" at bounding box center [645, 116] width 134 height 18
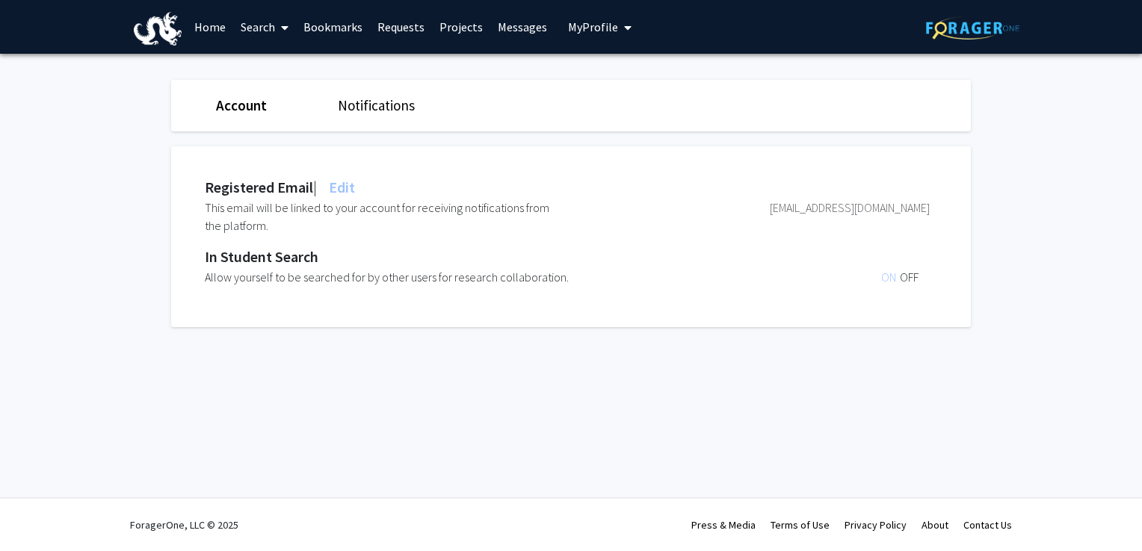
click at [579, 24] on span "My Profile" at bounding box center [593, 26] width 50 height 15
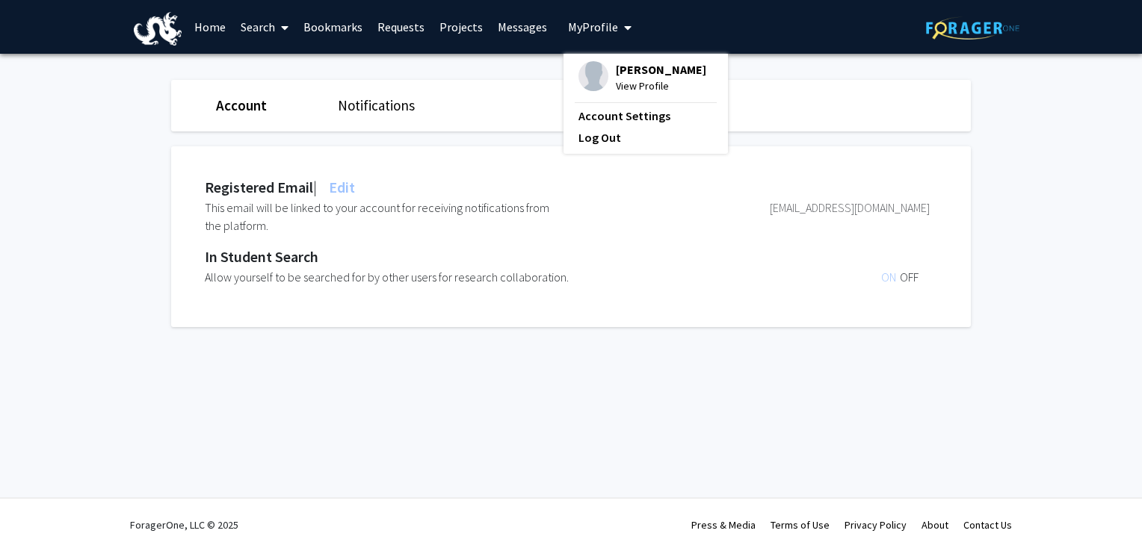
click at [616, 74] on span "[PERSON_NAME]" at bounding box center [661, 69] width 90 height 16
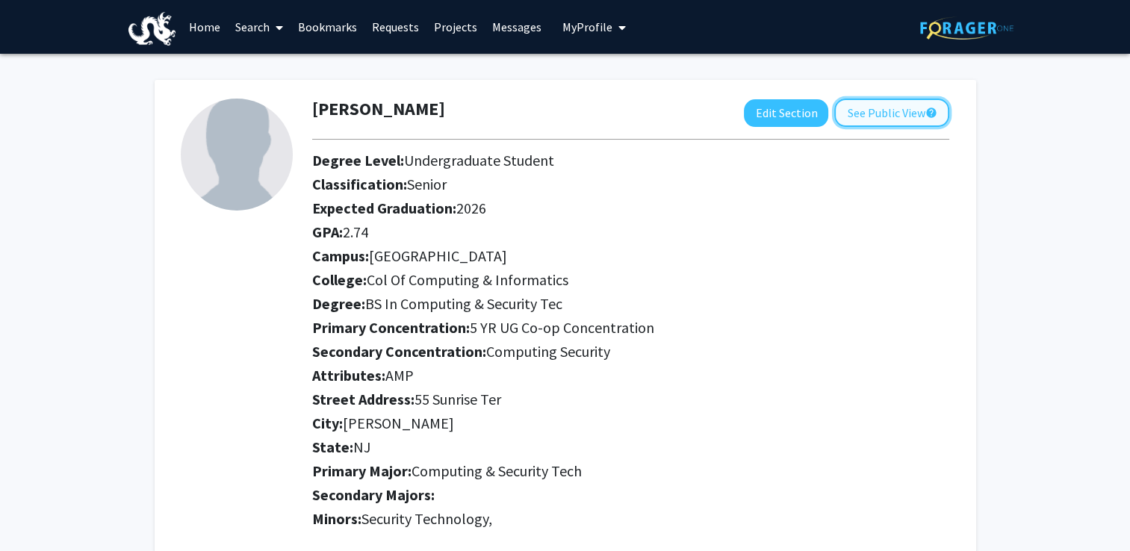
click at [845, 113] on button "See Public View help" at bounding box center [891, 113] width 115 height 28
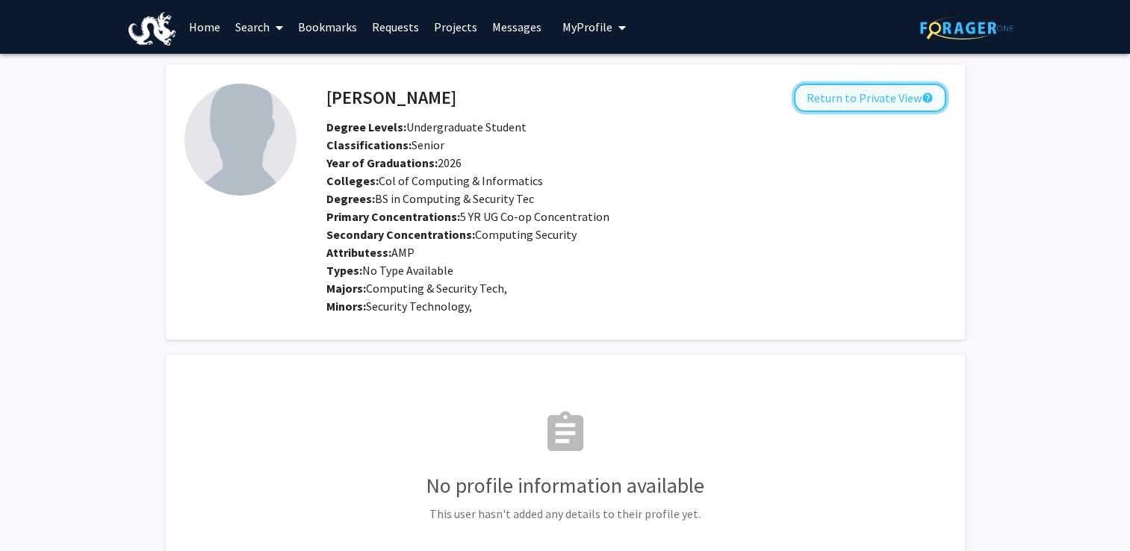
click at [813, 96] on button "Return to Private View help" at bounding box center [870, 98] width 152 height 28
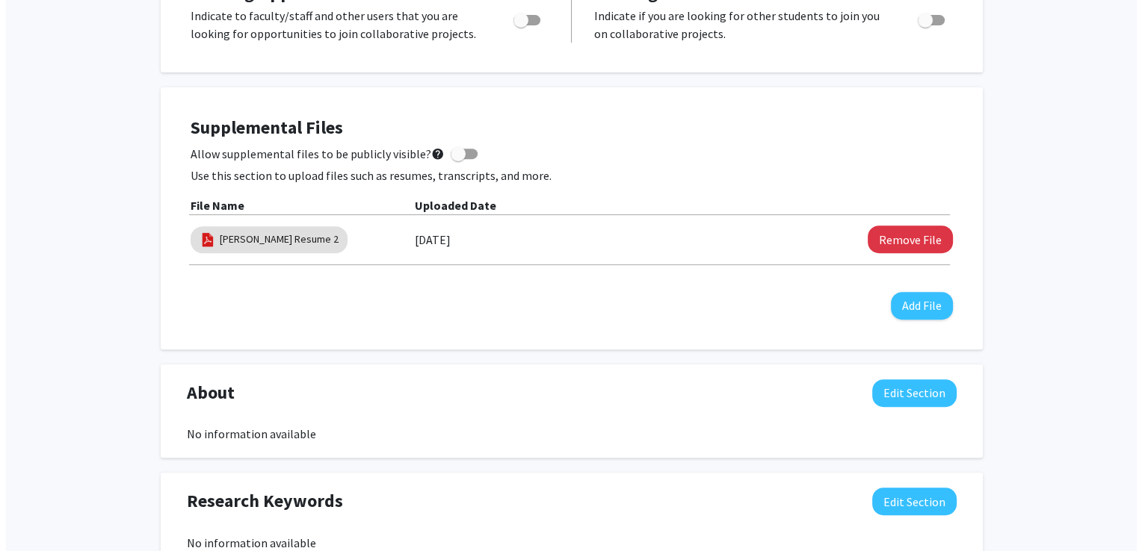
scroll to position [672, 0]
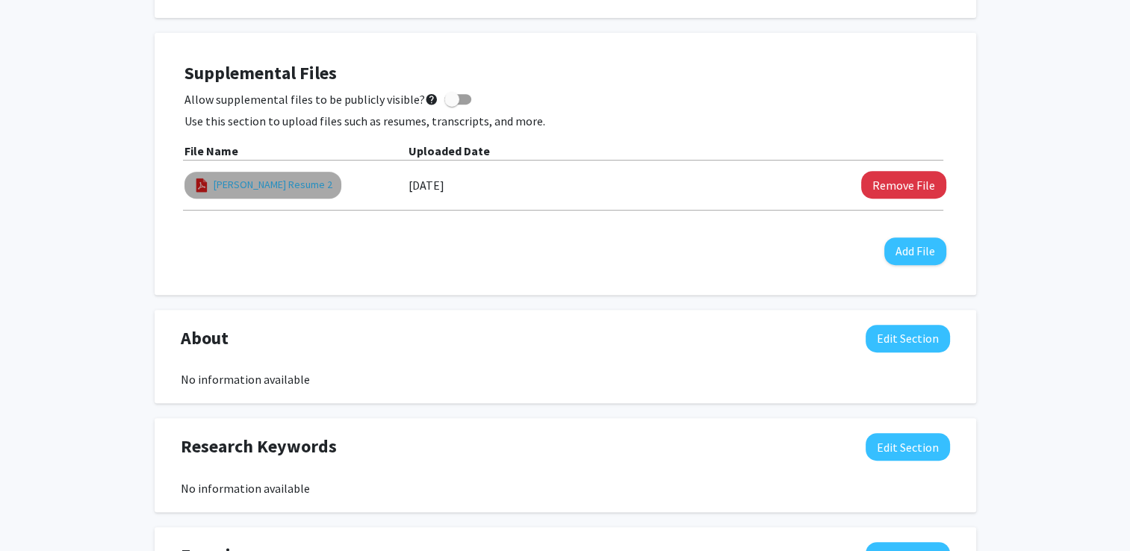
click at [302, 190] on link "[PERSON_NAME] Resume 2" at bounding box center [273, 185] width 119 height 16
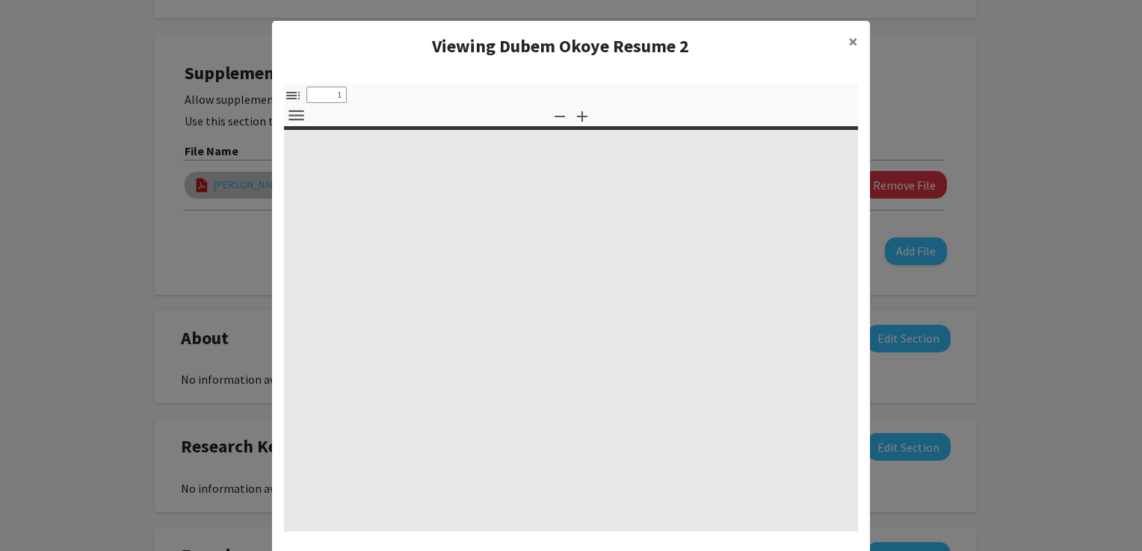
select select "custom"
type input "0"
select select "custom"
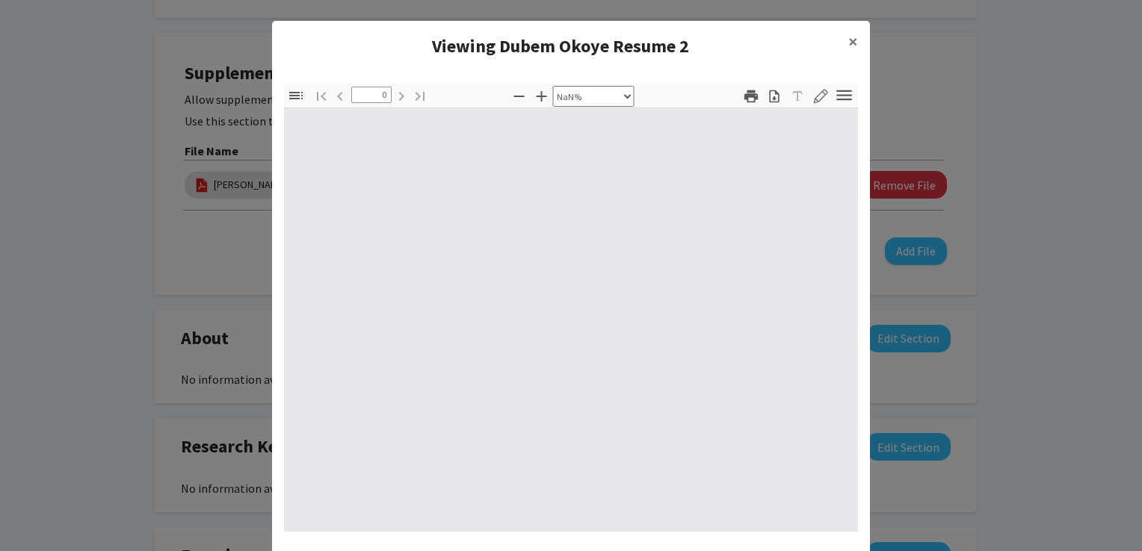
type input "1"
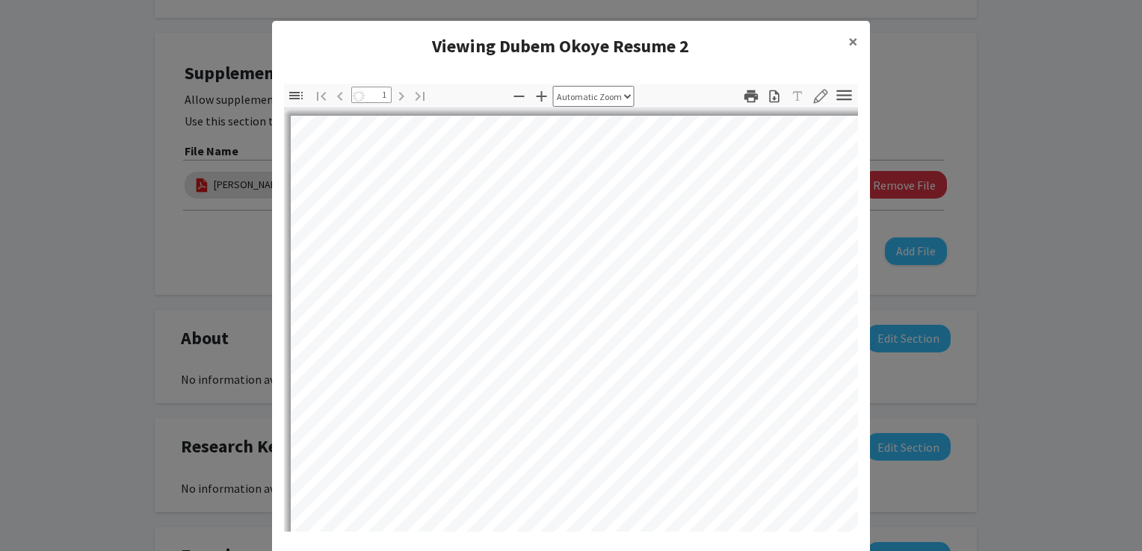
select select "auto"
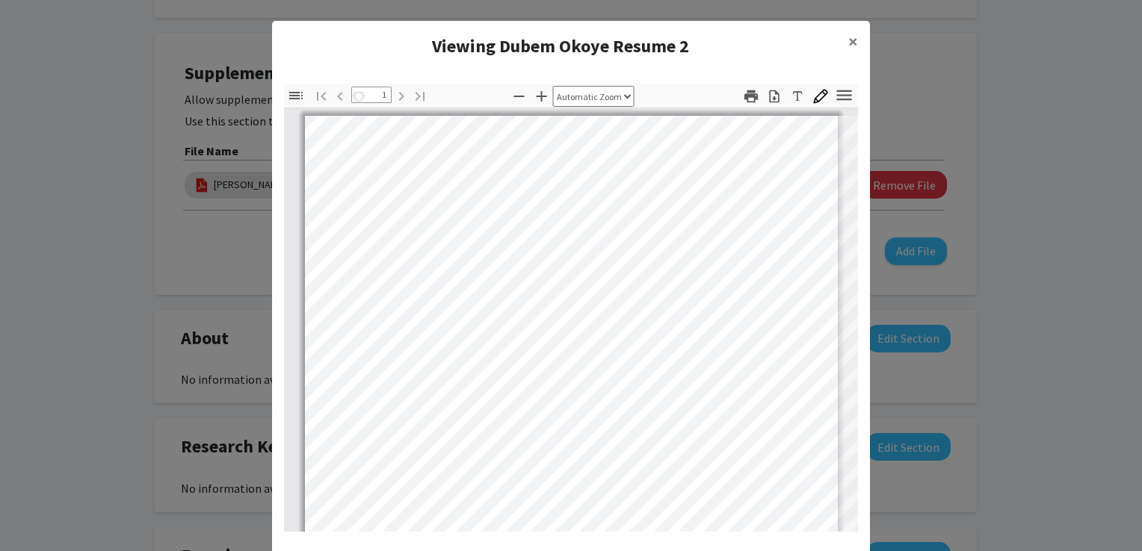
scroll to position [0, 0]
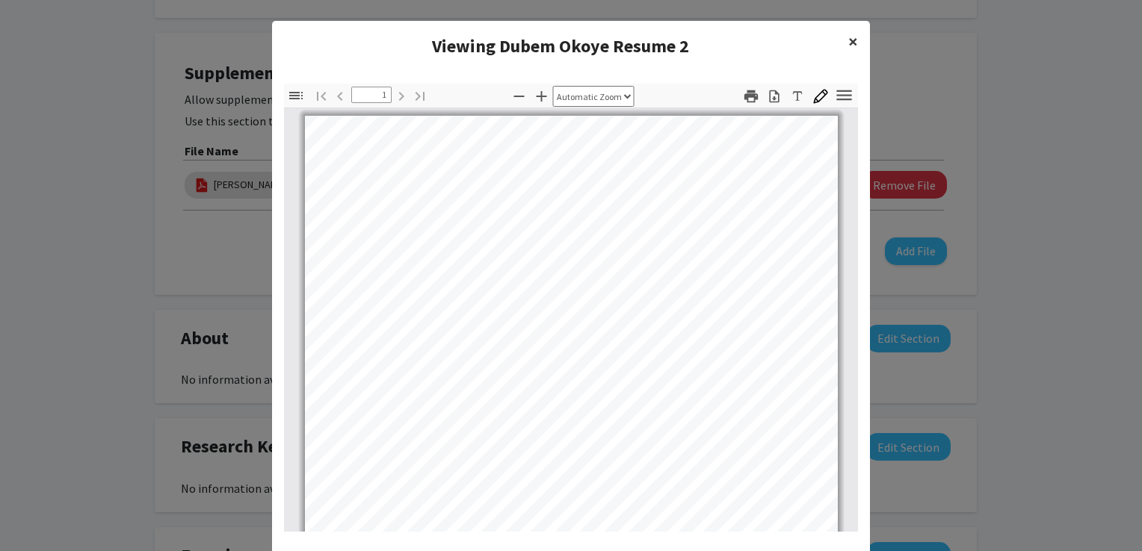
click at [841, 33] on button "×" at bounding box center [853, 42] width 34 height 42
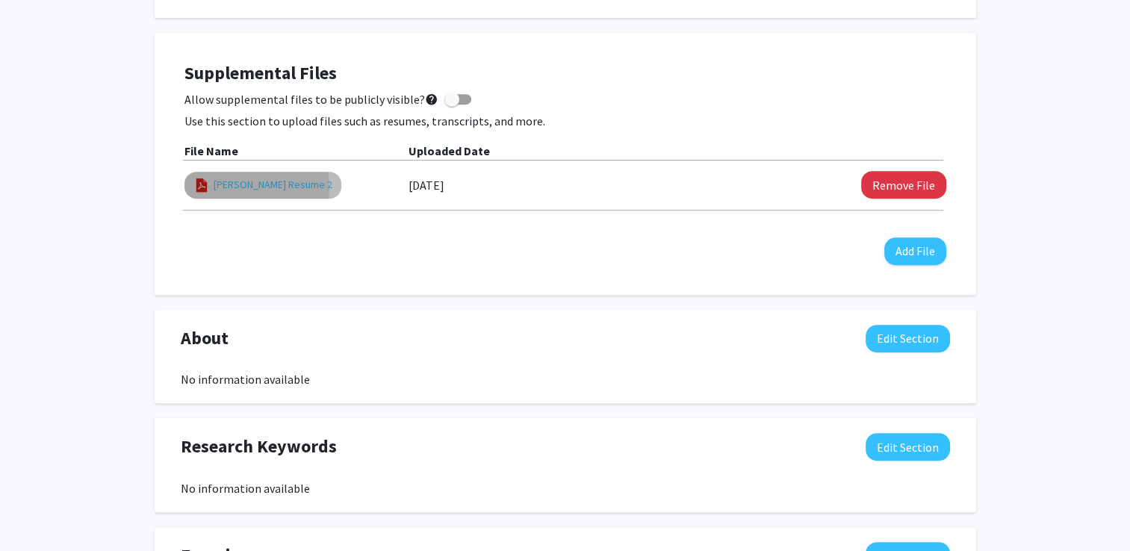
click at [238, 188] on link "[PERSON_NAME] Resume 2" at bounding box center [273, 185] width 119 height 16
select select "custom"
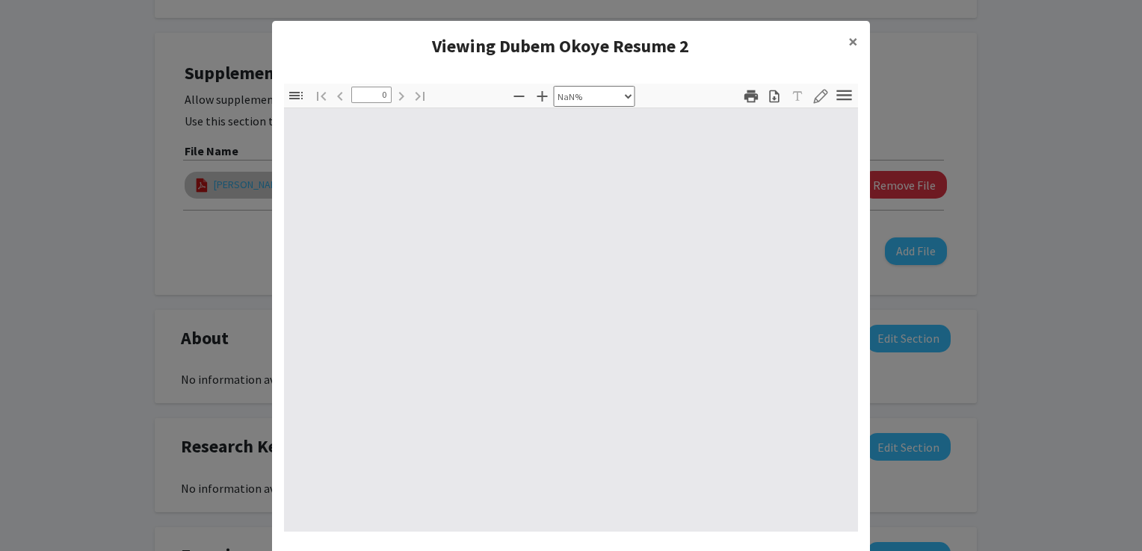
type input "1"
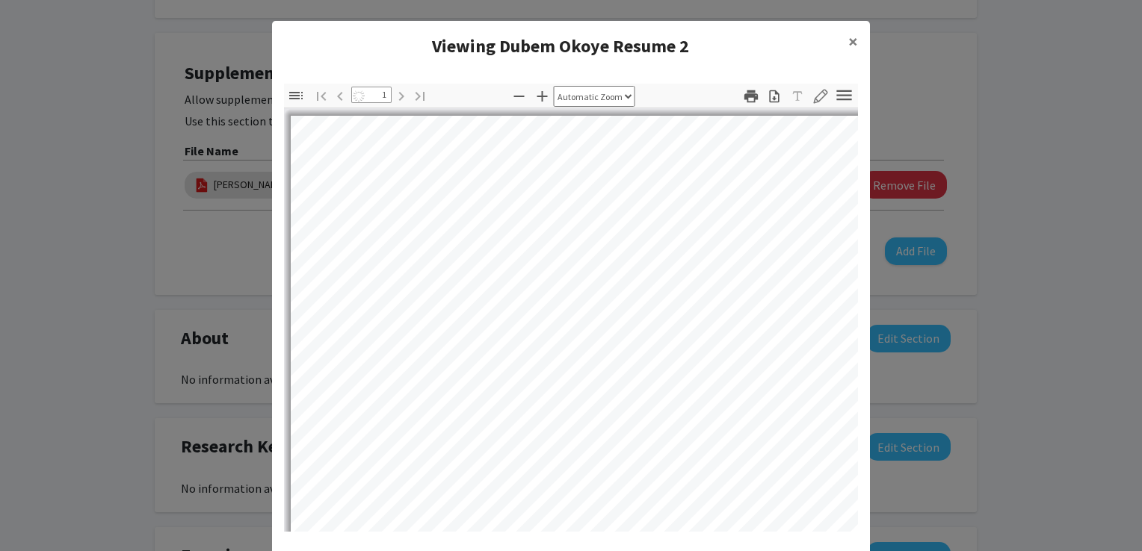
select select "auto"
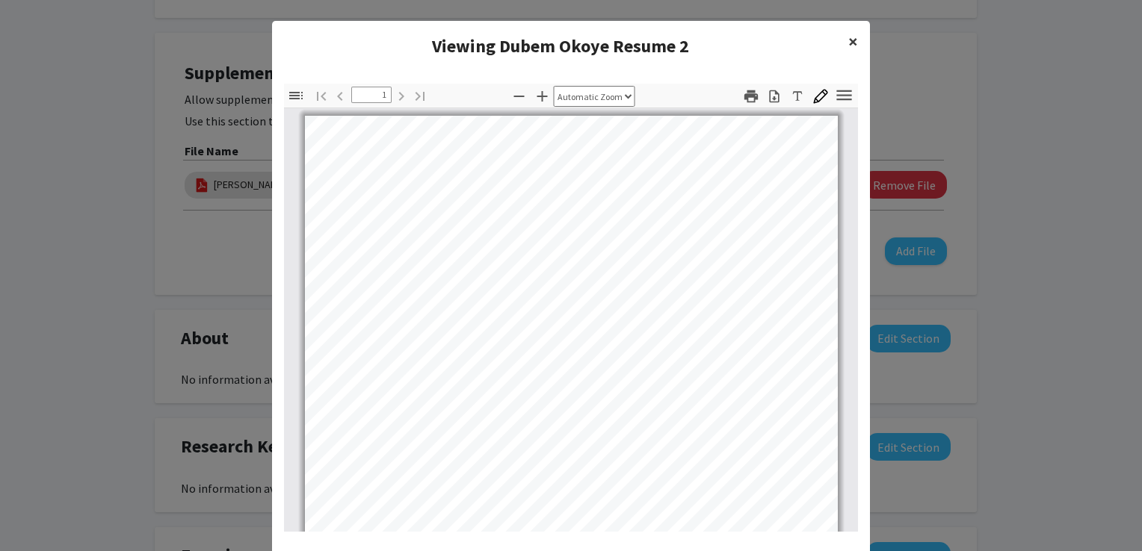
click at [840, 45] on button "×" at bounding box center [853, 42] width 34 height 42
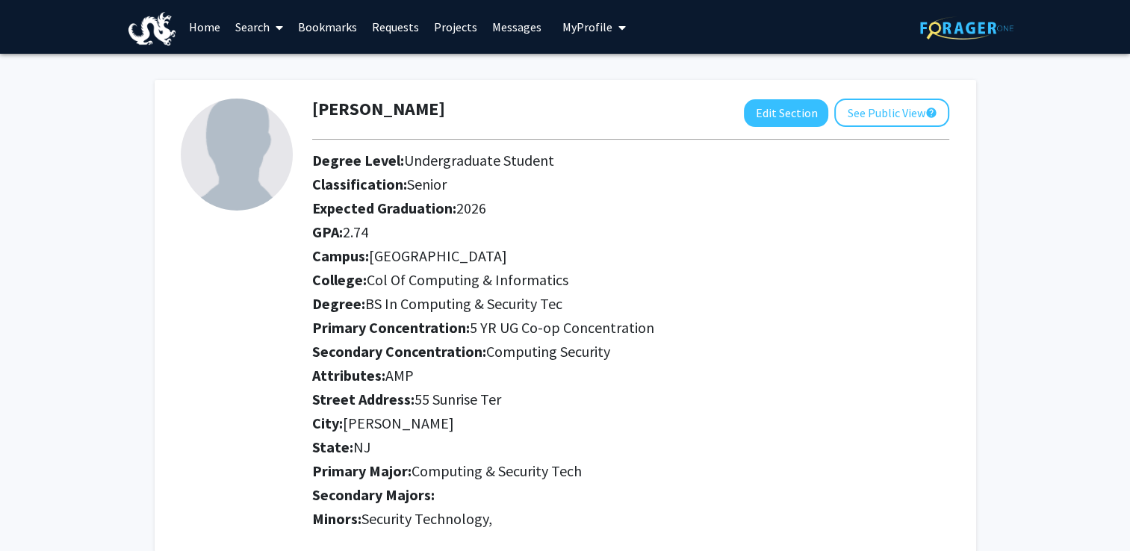
click at [394, 24] on link "Requests" at bounding box center [396, 27] width 62 height 52
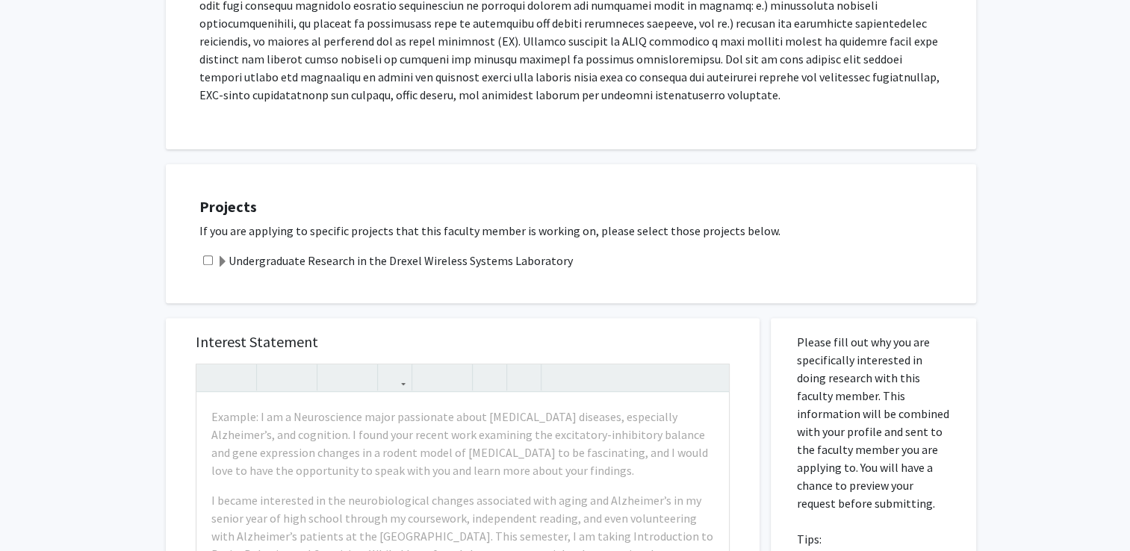
scroll to position [266, 0]
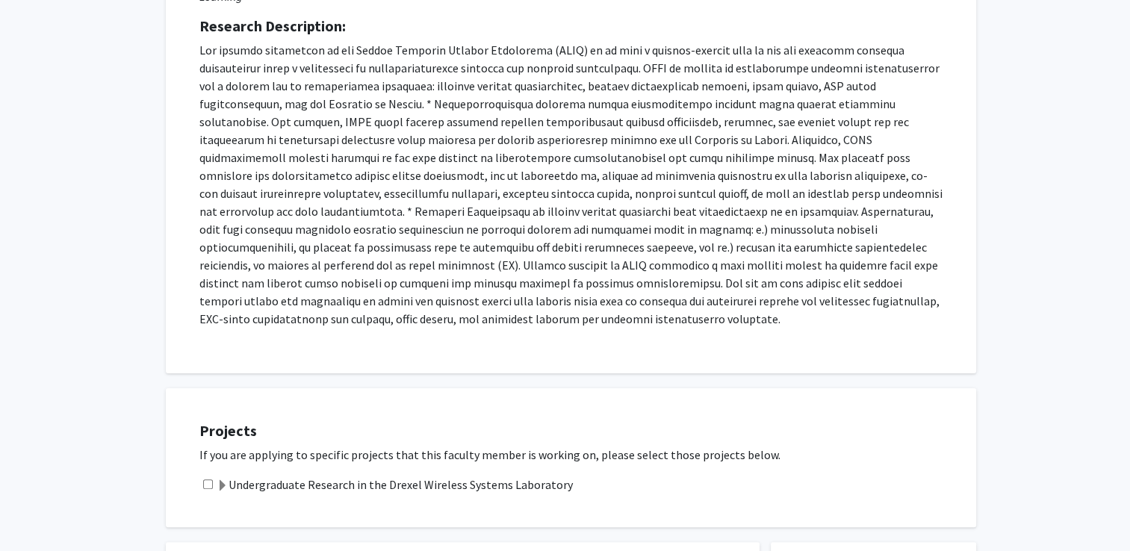
click at [223, 480] on span at bounding box center [223, 486] width 12 height 12
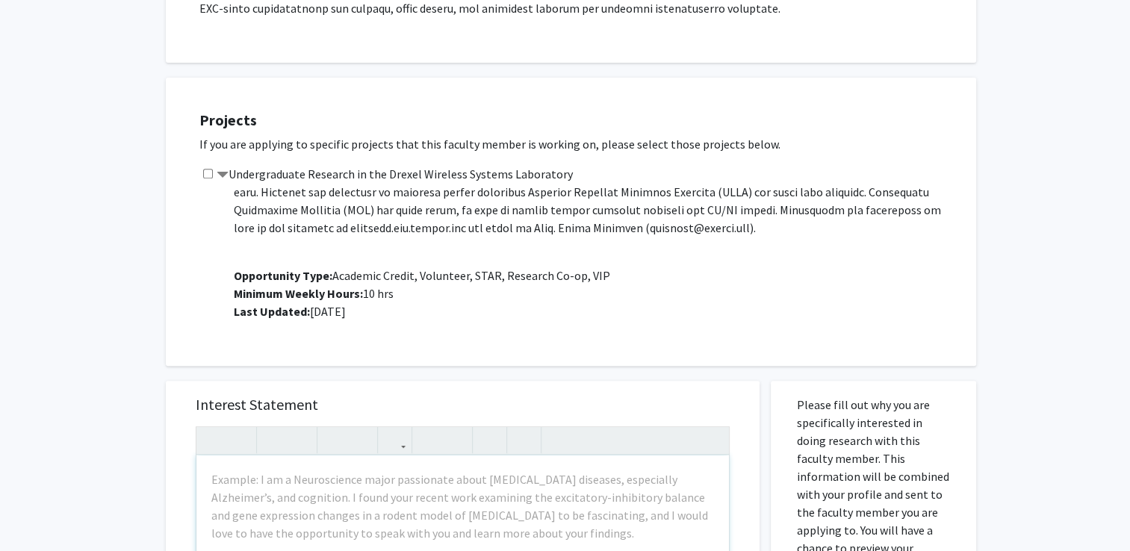
scroll to position [565, 0]
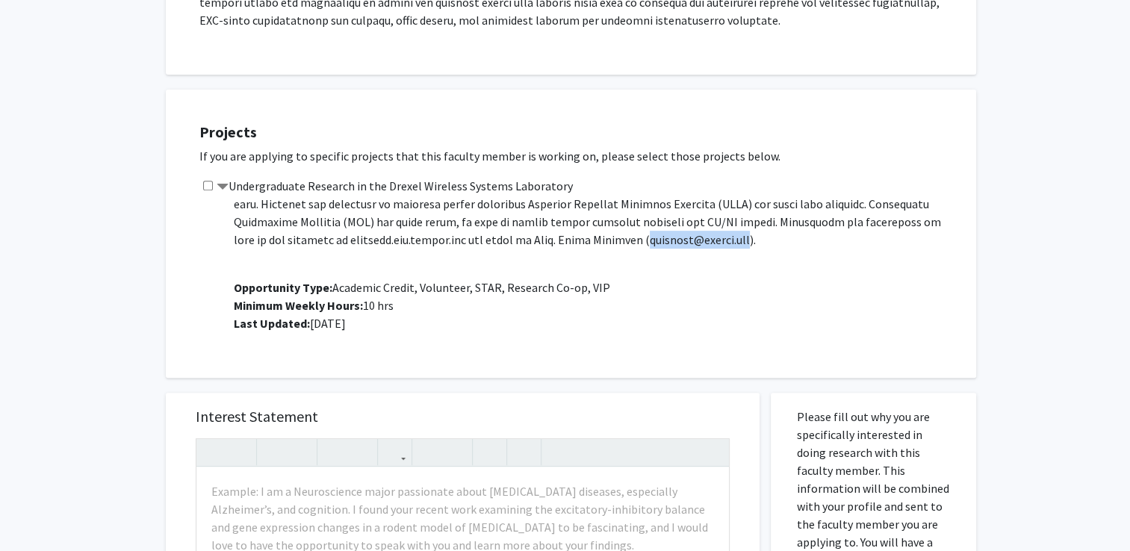
drag, startPoint x: 523, startPoint y: 221, endPoint x: 636, endPoint y: 225, distance: 112.9
click at [636, 225] on p at bounding box center [598, 176] width 728 height 143
copy p "[PERSON_NAME][EMAIL_ADDRESS][DOMAIN_NAME]"
